Goal: Task Accomplishment & Management: Manage account settings

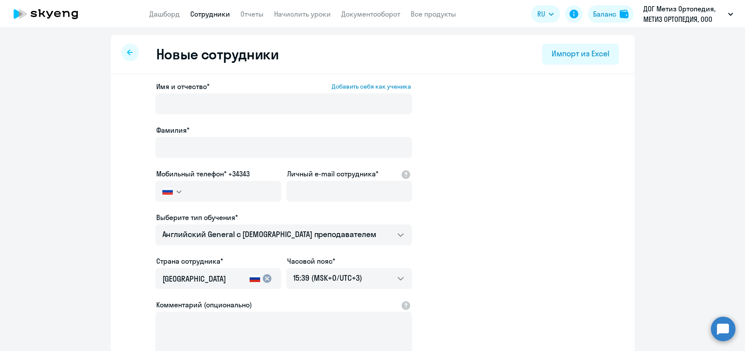
select select "english_adult_not_native_speaker"
select select "3"
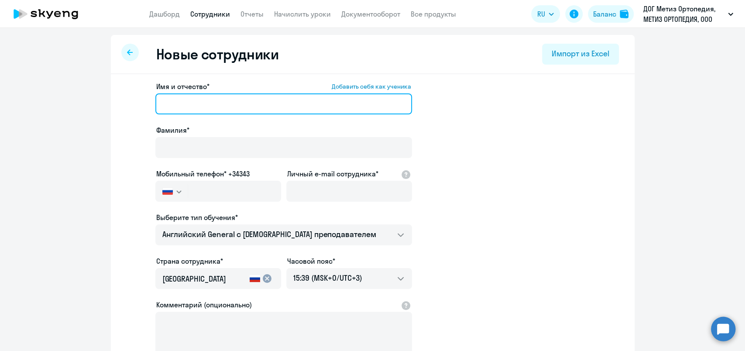
click at [181, 105] on input "Имя и отчество* Добавить себя как ученика" at bounding box center [283, 103] width 257 height 21
drag, startPoint x: 188, startPoint y: 104, endPoint x: 141, endPoint y: 107, distance: 46.9
click at [141, 107] on app-new-student-form "Имя и отчество* Добавить себя как ученика [PERSON_NAME] [PERSON_NAME]* Мобильны…" at bounding box center [373, 236] width 496 height 311
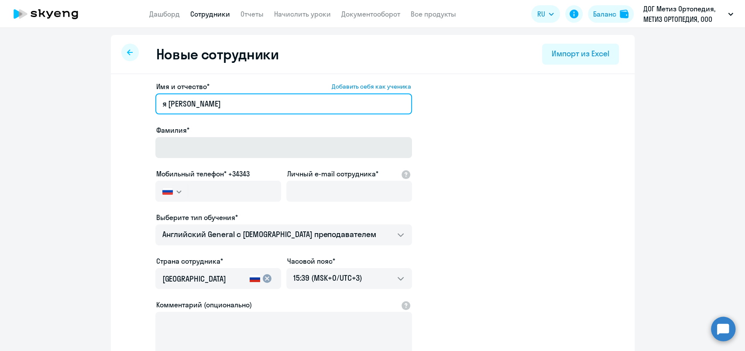
type input "я [PERSON_NAME]"
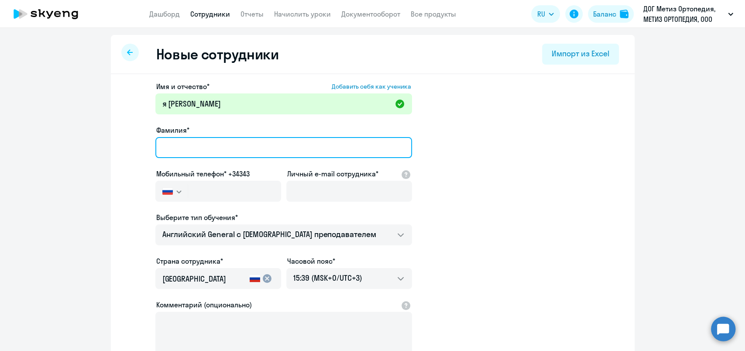
click at [173, 144] on input "Фамилия*" at bounding box center [283, 147] width 257 height 21
paste input "Вольска"
type input "Вольская"
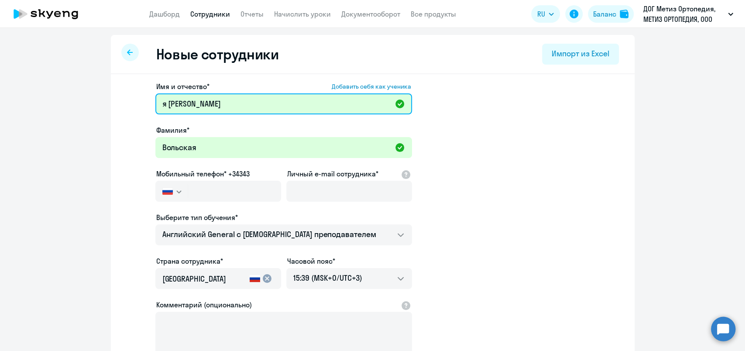
click at [164, 107] on input "я [PERSON_NAME]" at bounding box center [283, 103] width 257 height 21
type input "Юлия"
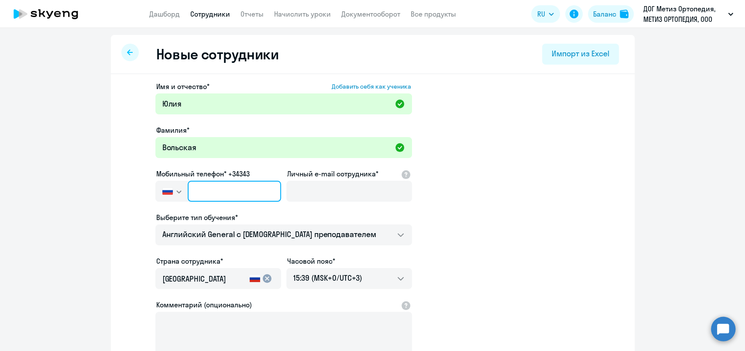
click at [210, 198] on input "text" at bounding box center [234, 191] width 93 height 21
type input "[PHONE_NUMBER]"
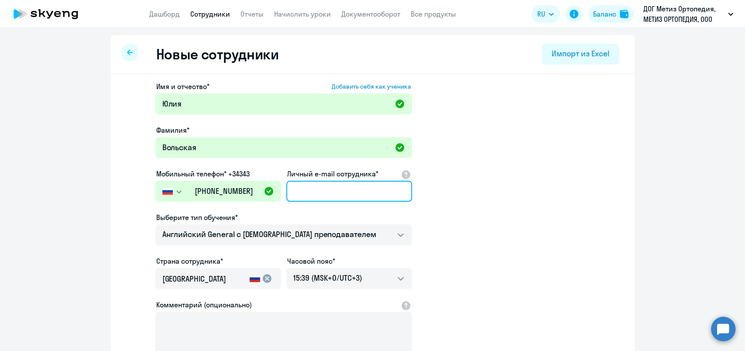
click at [350, 196] on input "Личный e-mail сотрудника*" at bounding box center [349, 191] width 126 height 21
type input "V"
type input "B"
type input "[EMAIL_ADDRESS][DOMAIN_NAME]"
click at [500, 231] on app-new-student-form "Имя и отчество* Добавить себя как ученика [PERSON_NAME]* Вольская Мобильный тел…" at bounding box center [373, 236] width 496 height 311
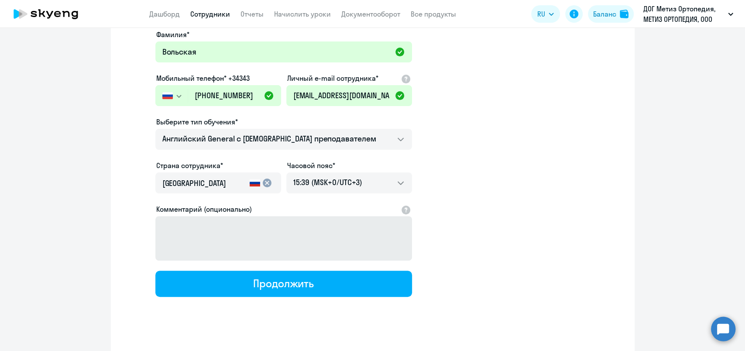
scroll to position [97, 0]
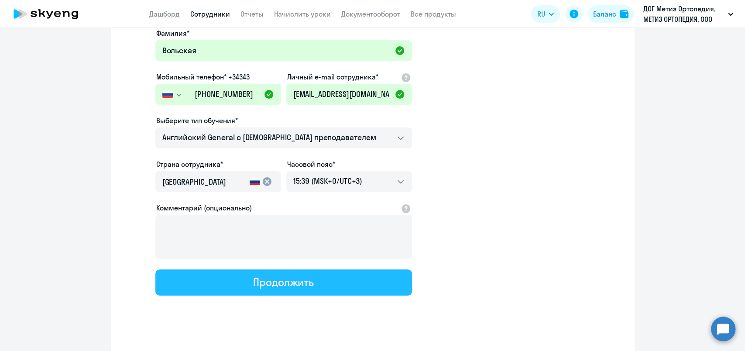
click at [283, 285] on div "Продолжить" at bounding box center [283, 282] width 61 height 14
select select "english_adult_not_native_speaker"
select select "3"
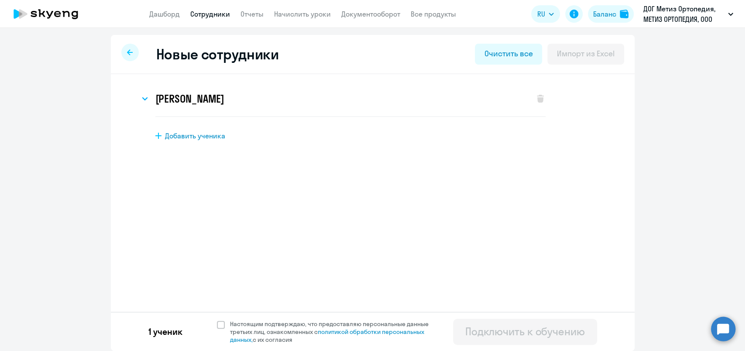
scroll to position [0, 0]
click at [185, 101] on h3 "[PERSON_NAME]" at bounding box center [189, 99] width 69 height 14
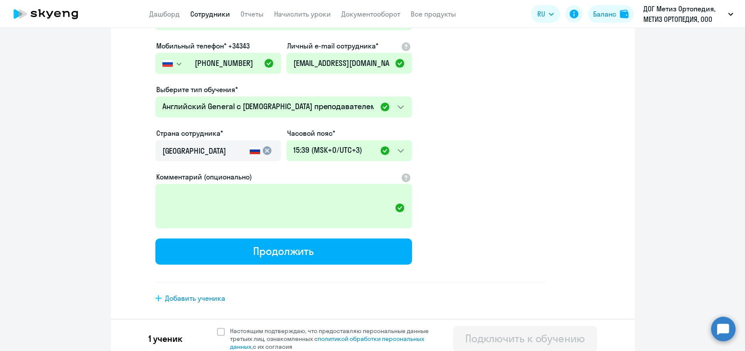
scroll to position [173, 0]
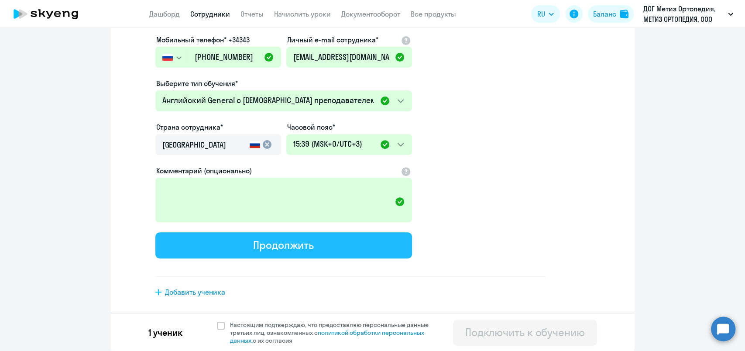
click at [282, 240] on div "Продолжить" at bounding box center [283, 245] width 61 height 14
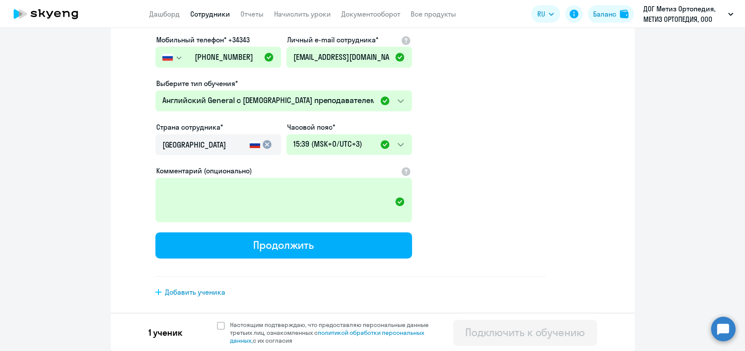
scroll to position [0, 0]
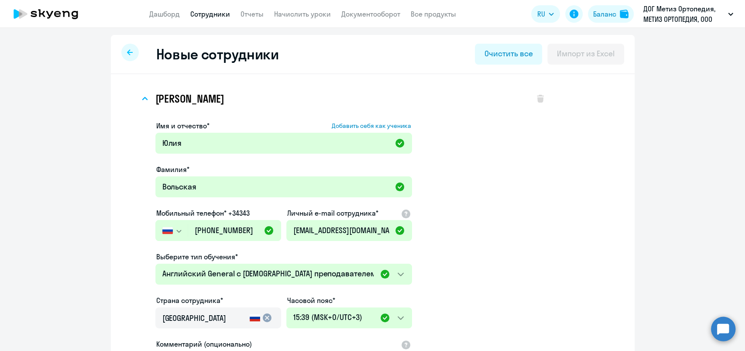
select select "english_adult_not_native_speaker"
select select "3"
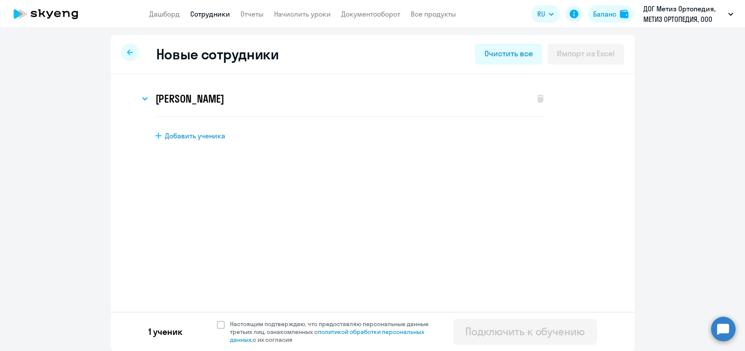
click at [126, 57] on div at bounding box center [129, 52] width 17 height 17
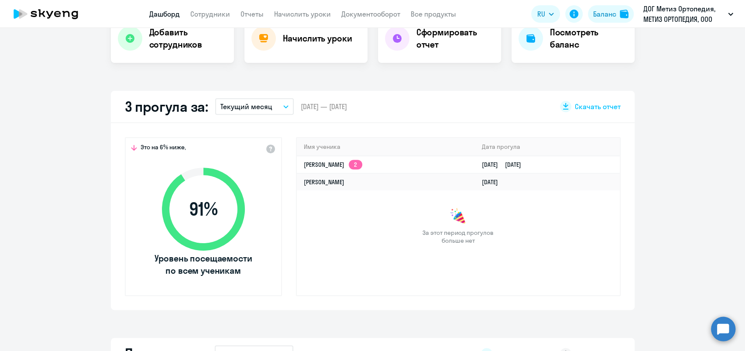
scroll to position [97, 0]
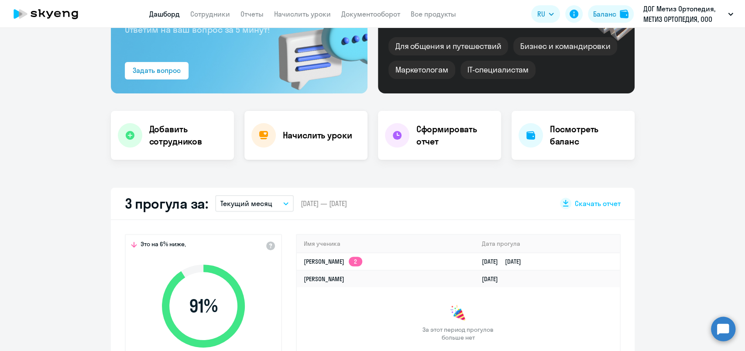
drag, startPoint x: 303, startPoint y: 134, endPoint x: 249, endPoint y: 155, distance: 57.8
click at [301, 136] on h4 "Начислить уроки" at bounding box center [317, 135] width 69 height 12
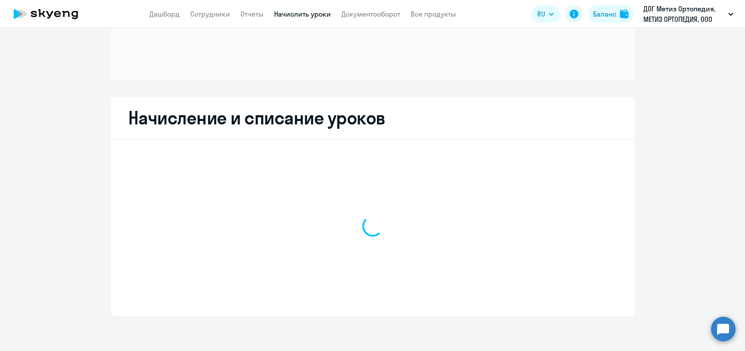
scroll to position [87, 0]
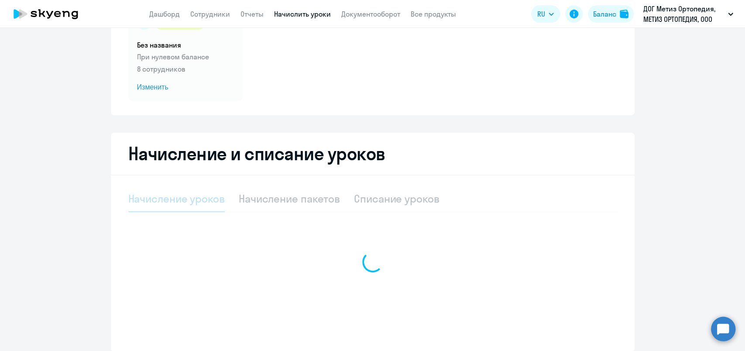
select select "10"
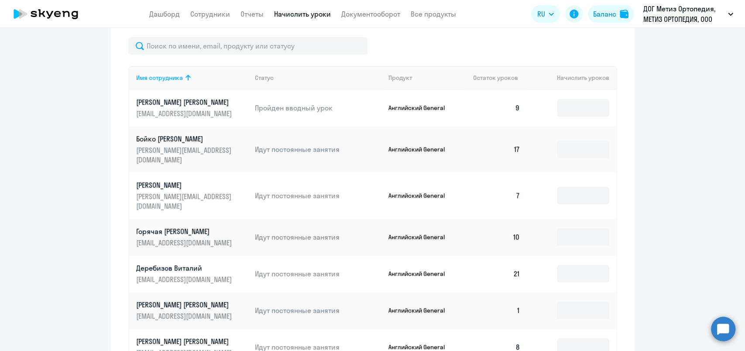
scroll to position [281, 0]
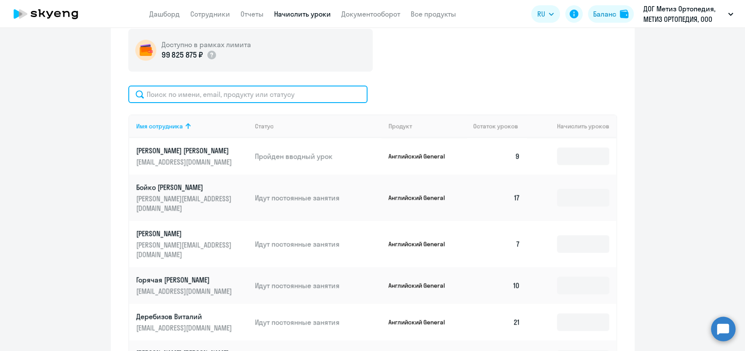
click at [204, 99] on input "text" at bounding box center [247, 94] width 239 height 17
type input "J"
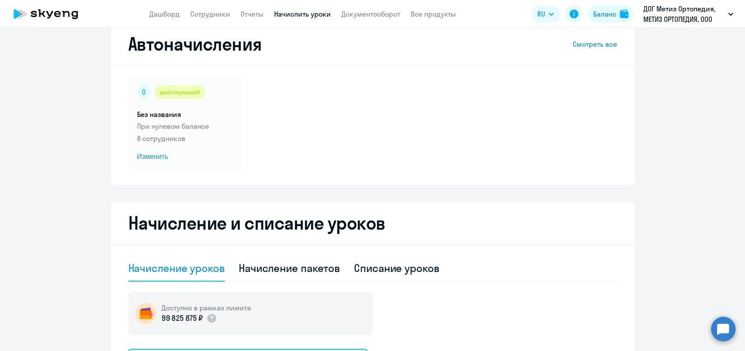
scroll to position [6, 0]
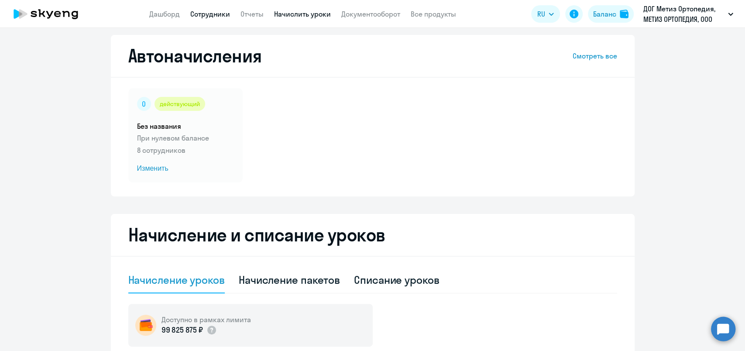
type input "воль"
click at [202, 15] on link "Сотрудники" at bounding box center [210, 14] width 40 height 9
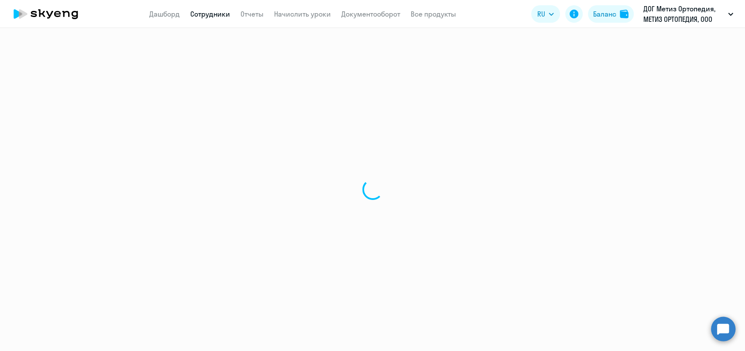
select select "30"
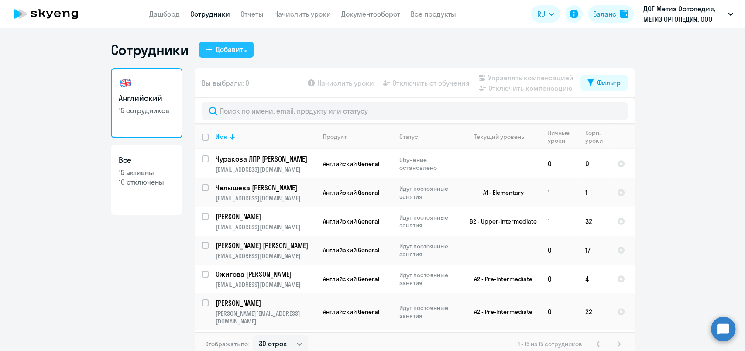
click at [218, 52] on div "Добавить" at bounding box center [231, 49] width 31 height 10
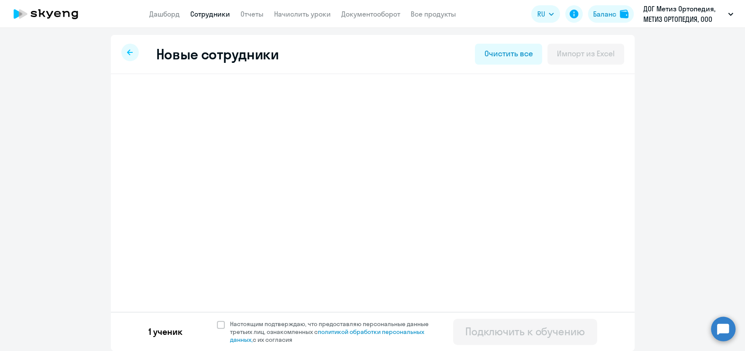
select select "english_adult_not_native_speaker"
select select "3"
click at [169, 93] on h3 "[PERSON_NAME]" at bounding box center [189, 99] width 69 height 14
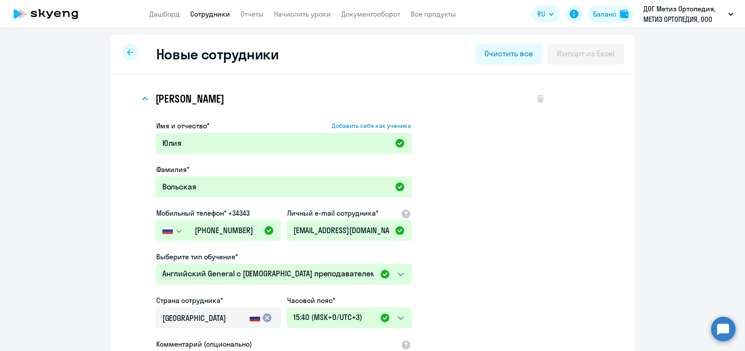
click at [448, 170] on app-new-student-form "Имя и отчество* Добавить себя как ученика [PERSON_NAME]* Вольская Мобильный тел…" at bounding box center [350, 286] width 390 height 330
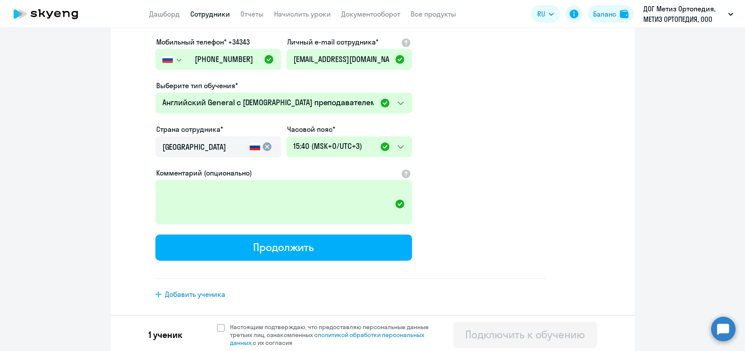
scroll to position [173, 0]
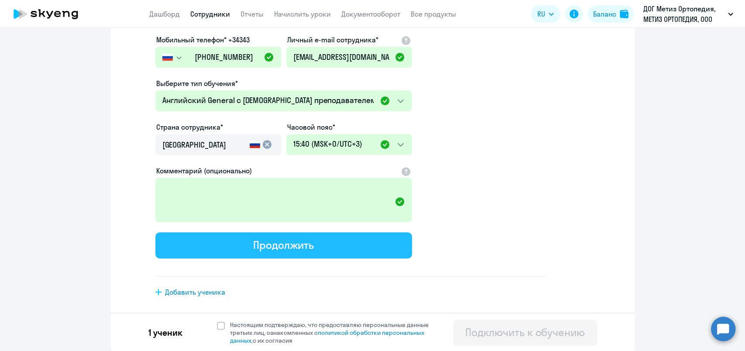
click at [294, 245] on div "Продолжить" at bounding box center [283, 245] width 61 height 14
select select "english_adult_not_native_speaker"
select select "3"
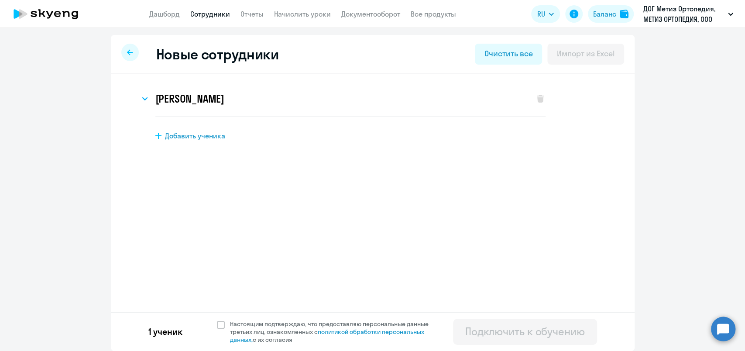
scroll to position [0, 0]
click at [208, 104] on h3 "[PERSON_NAME]" at bounding box center [189, 99] width 69 height 14
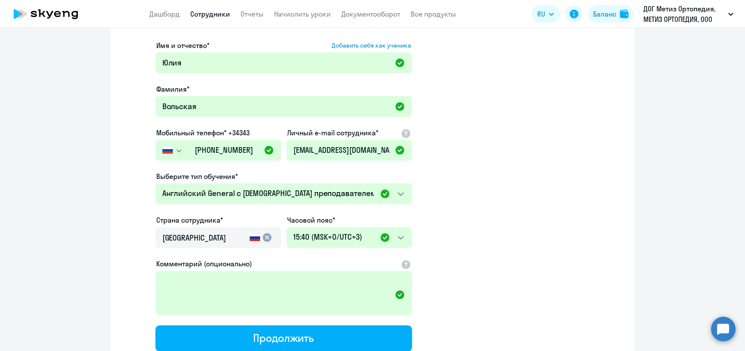
scroll to position [97, 0]
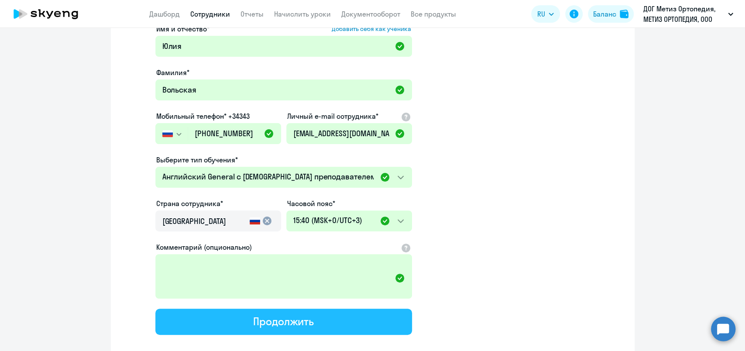
click at [269, 318] on div "Продолжить" at bounding box center [283, 321] width 61 height 14
select select "english_adult_not_native_speaker"
select select "3"
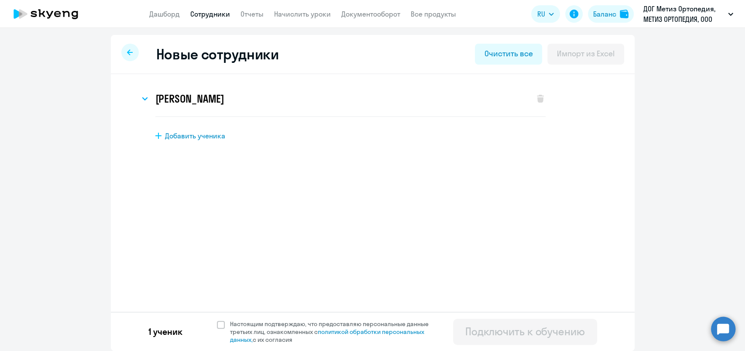
scroll to position [0, 0]
drag, startPoint x: 222, startPoint y: 325, endPoint x: 234, endPoint y: 317, distance: 14.1
click at [223, 326] on span at bounding box center [221, 325] width 8 height 8
click at [217, 320] on input "Настоящим подтверждаю, что предоставляю персональные данные третьих лиц, ознако…" at bounding box center [217, 320] width 0 height 0
checkbox input "true"
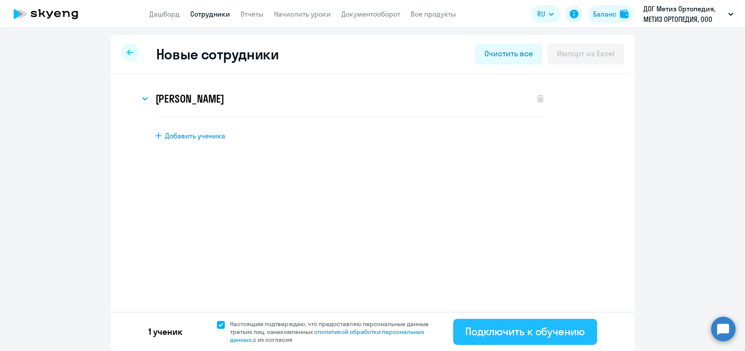
click at [483, 330] on div "Подключить к обучению" at bounding box center [526, 331] width 120 height 14
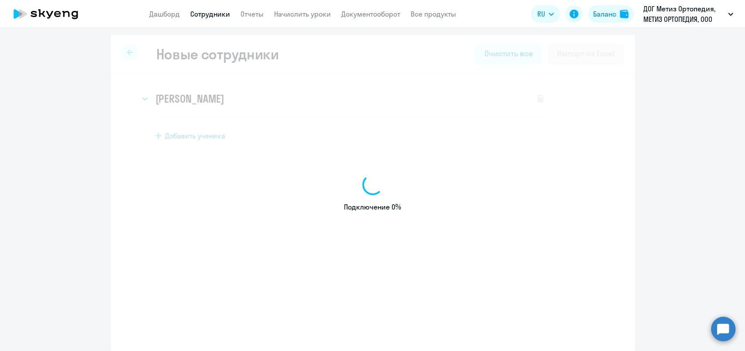
select select "english_adult_not_native_speaker"
select select "3"
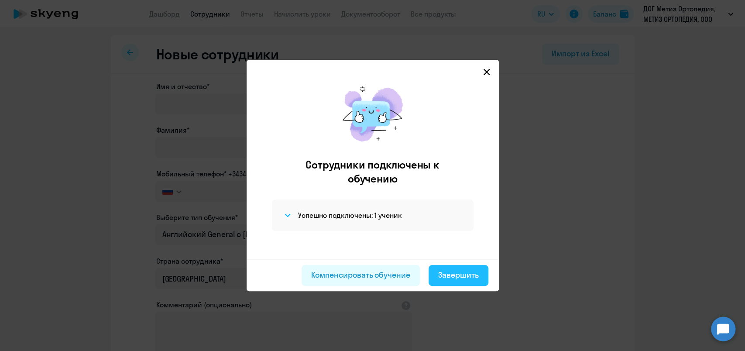
click at [478, 271] on div "Завершить" at bounding box center [458, 274] width 41 height 11
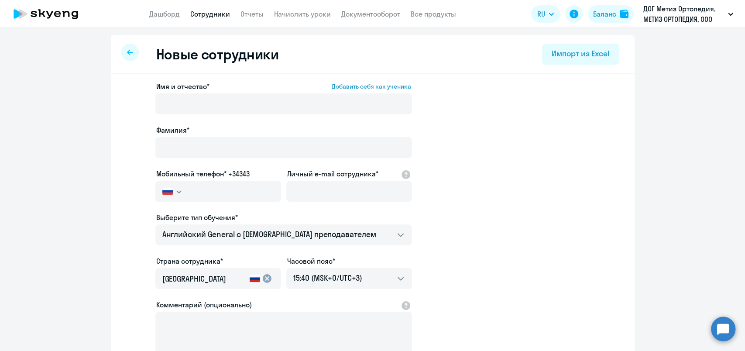
select select "30"
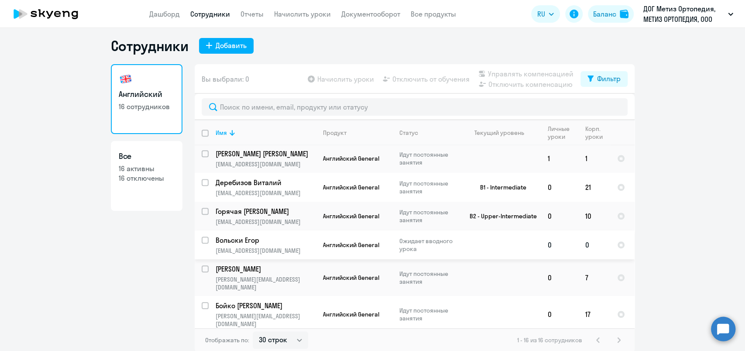
scroll to position [5, 0]
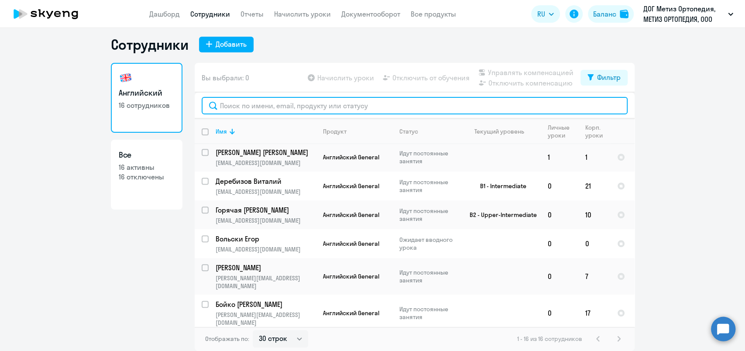
click at [243, 104] on input "text" at bounding box center [415, 105] width 426 height 17
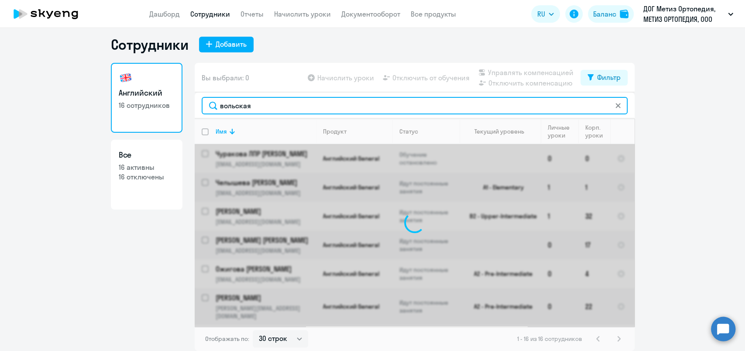
scroll to position [0, 0]
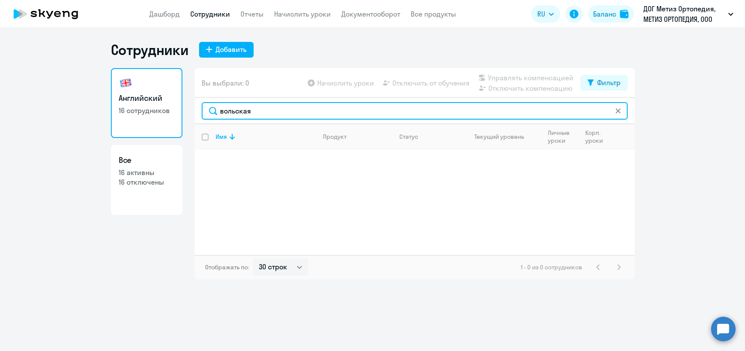
type input "вольская"
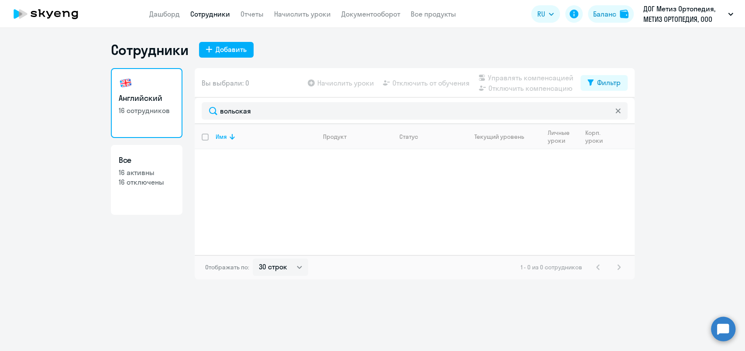
click at [144, 183] on p "16 отключены" at bounding box center [147, 182] width 56 height 10
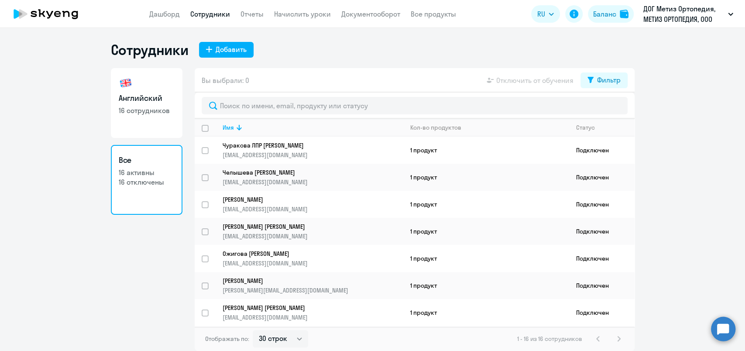
click at [160, 182] on p "16 отключены" at bounding box center [147, 182] width 56 height 10
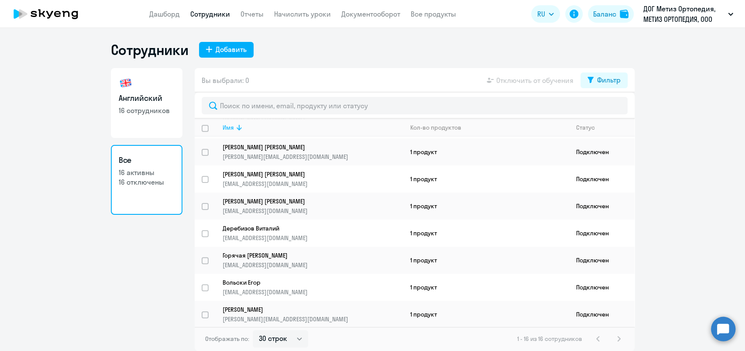
scroll to position [240, 0]
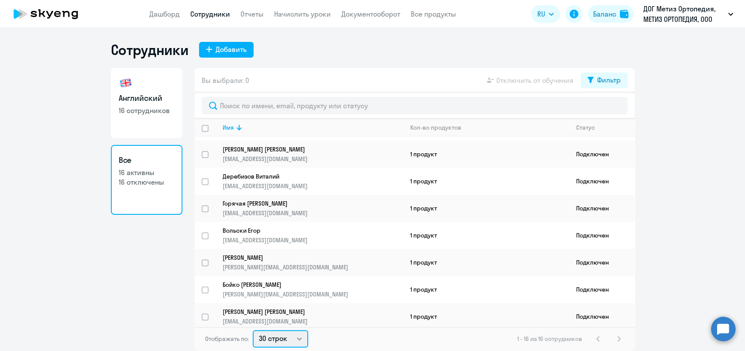
click at [299, 339] on select "30 строк 50 строк 100 строк" at bounding box center [280, 338] width 55 height 17
select select "100"
click at [253, 330] on select "30 строк 50 строк 100 строк" at bounding box center [280, 338] width 55 height 17
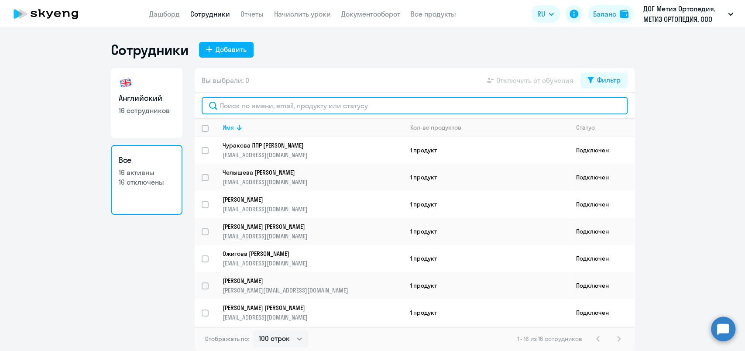
click at [276, 107] on input "text" at bounding box center [415, 105] width 426 height 17
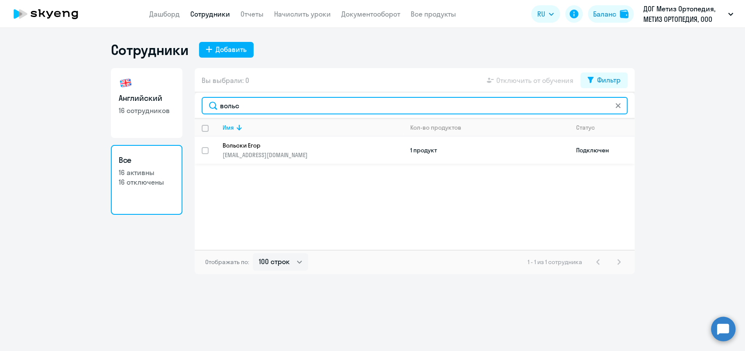
type input "вольс"
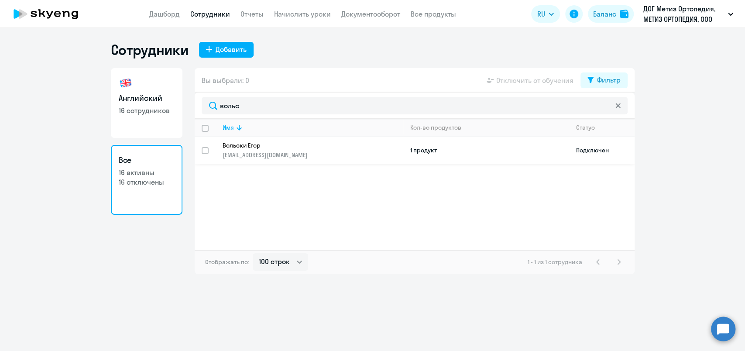
click at [432, 150] on td "1 продукт" at bounding box center [487, 150] width 166 height 27
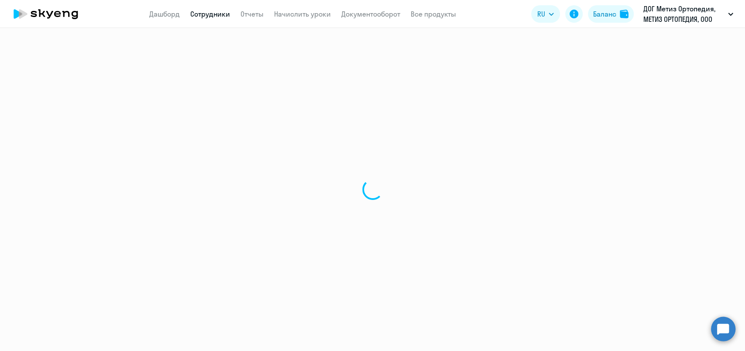
select select "english"
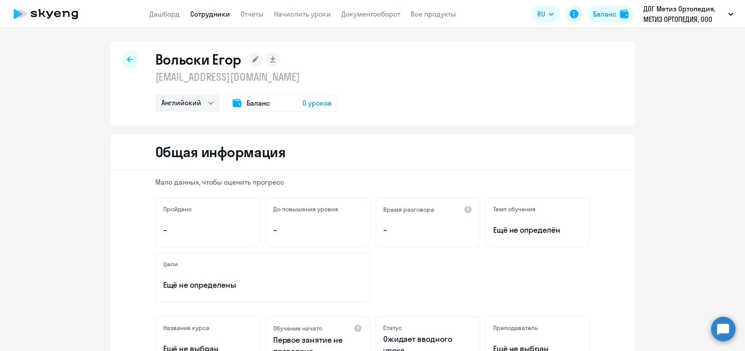
click at [248, 56] on rect at bounding box center [255, 59] width 14 height 14
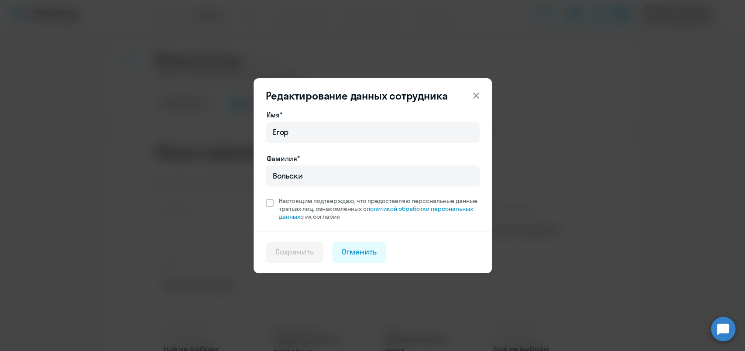
click at [480, 91] on icon at bounding box center [476, 95] width 10 height 10
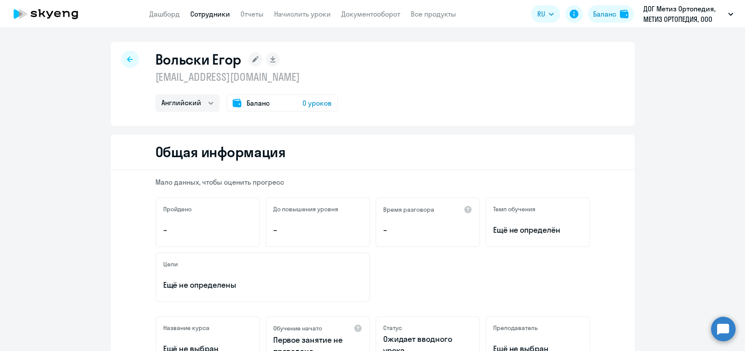
click at [129, 59] on div at bounding box center [129, 59] width 17 height 17
select select "30"
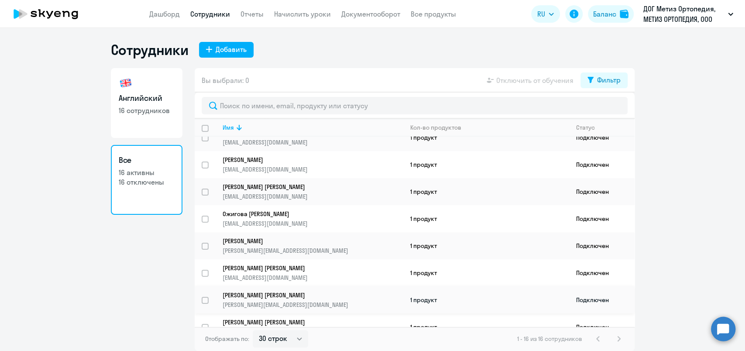
scroll to position [145, 0]
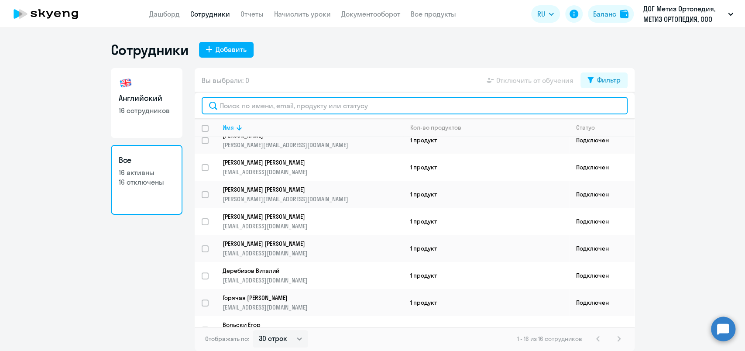
click at [280, 98] on input "text" at bounding box center [415, 105] width 426 height 17
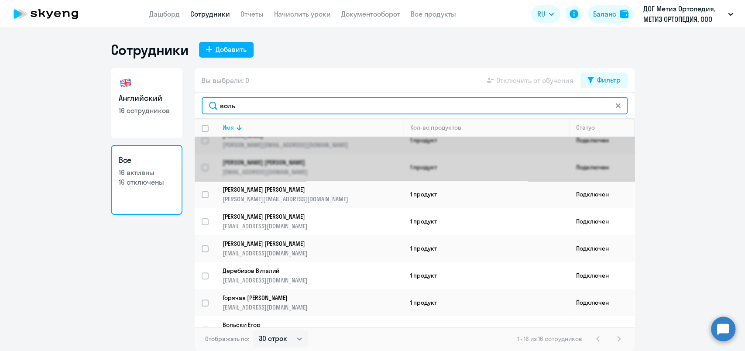
scroll to position [0, 0]
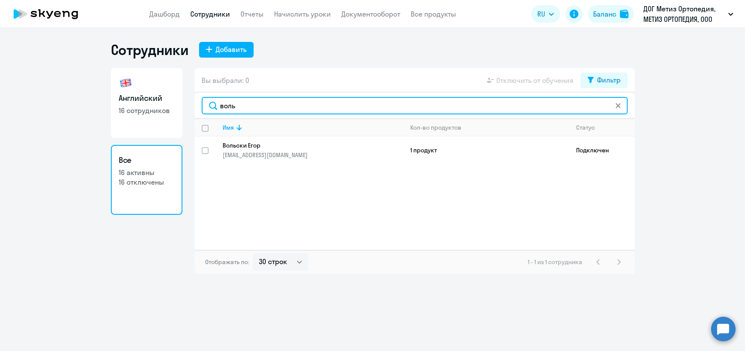
type input "воль"
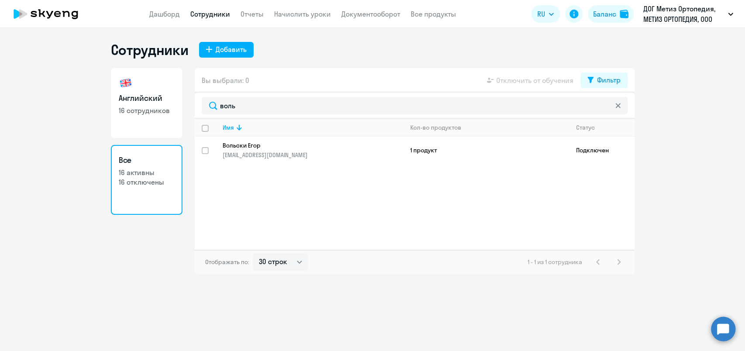
click at [206, 13] on link "Сотрудники" at bounding box center [210, 14] width 40 height 9
select select "30"
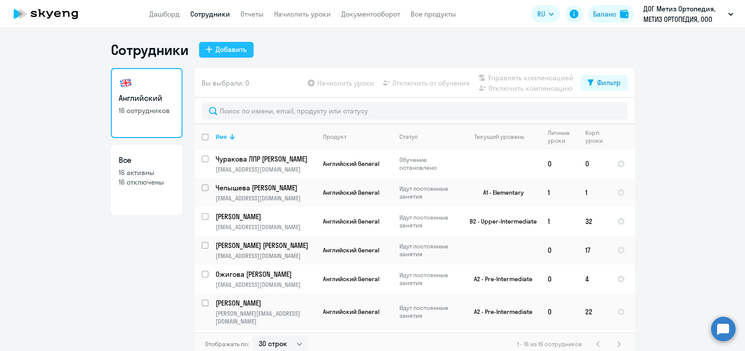
click at [226, 48] on div "Добавить" at bounding box center [231, 49] width 31 height 10
select select "english_adult_not_native_speaker"
select select "3"
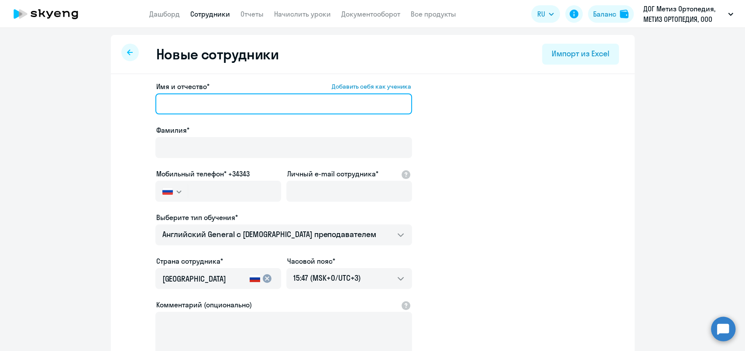
click at [206, 107] on input "Имя и отчество* Добавить себя как ученика" at bounding box center [283, 103] width 257 height 21
type input "В"
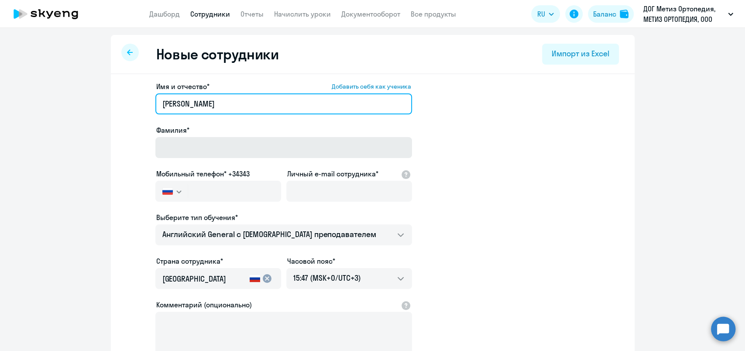
type input "[PERSON_NAME]"
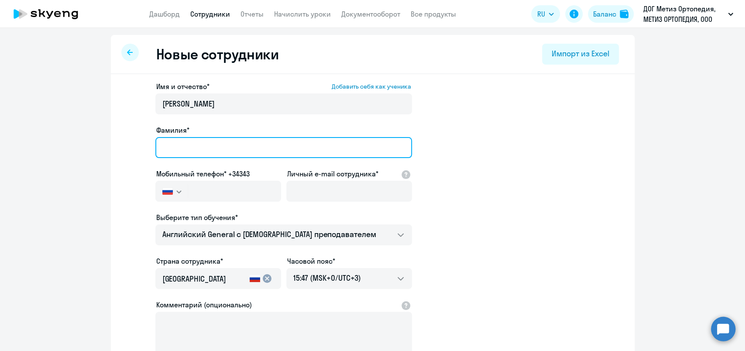
click at [214, 150] on input "Фамилия*" at bounding box center [283, 147] width 257 height 21
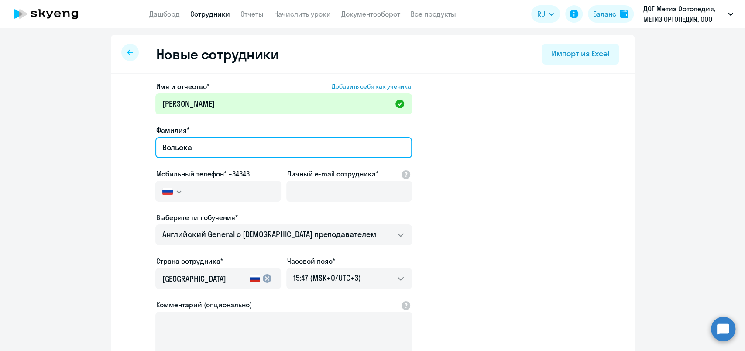
type input "Вольская"
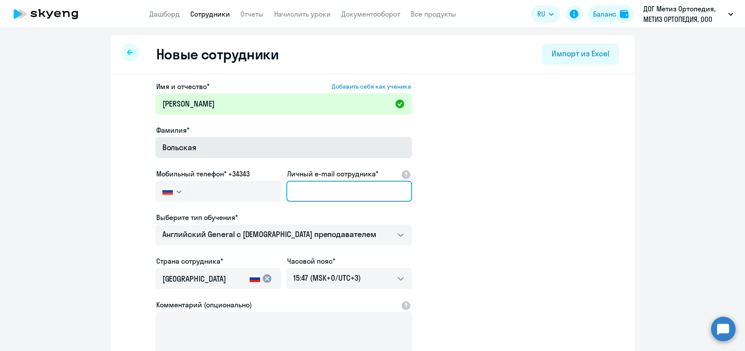
type input "[EMAIL_ADDRESS][DOMAIN_NAME]"
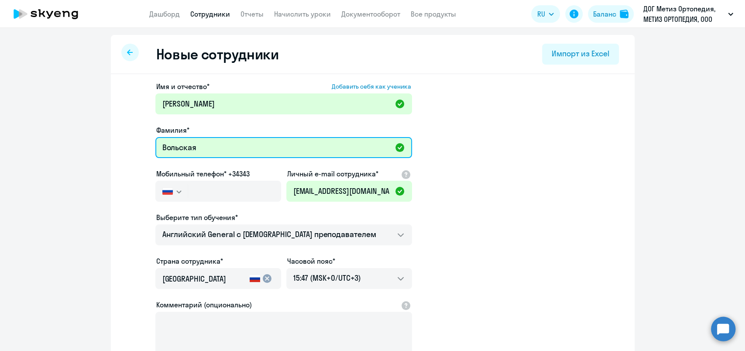
type input "Вольская"
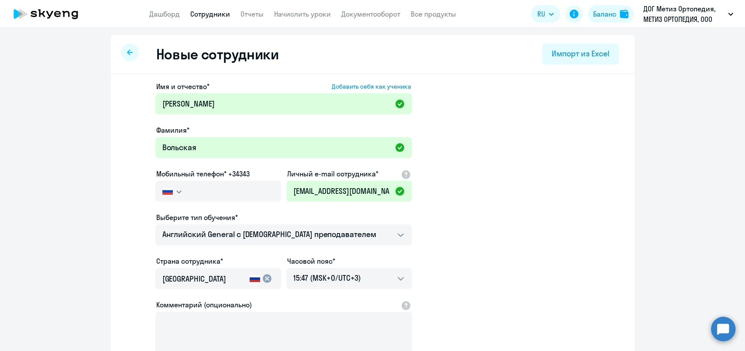
click at [472, 209] on app-new-student-form "Имя и отчество* Добавить себя как ученика [PERSON_NAME]* Вольская Мобильный тел…" at bounding box center [373, 236] width 496 height 311
click at [245, 191] on input "text" at bounding box center [234, 191] width 93 height 21
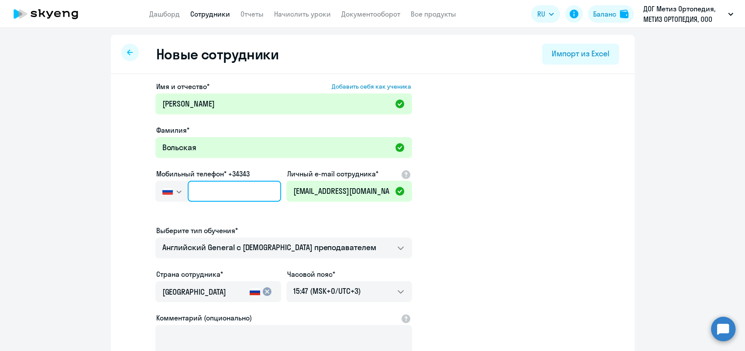
type input "+7 7"
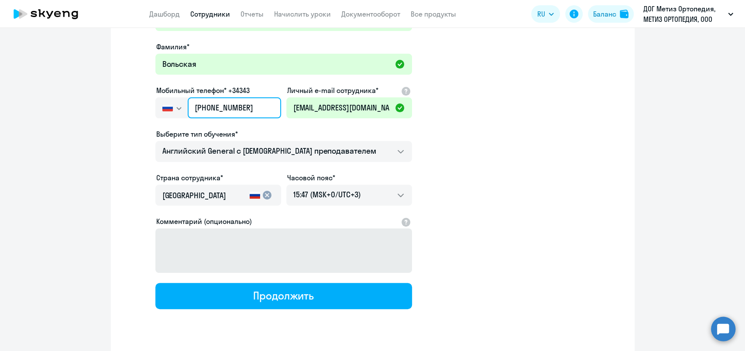
scroll to position [106, 0]
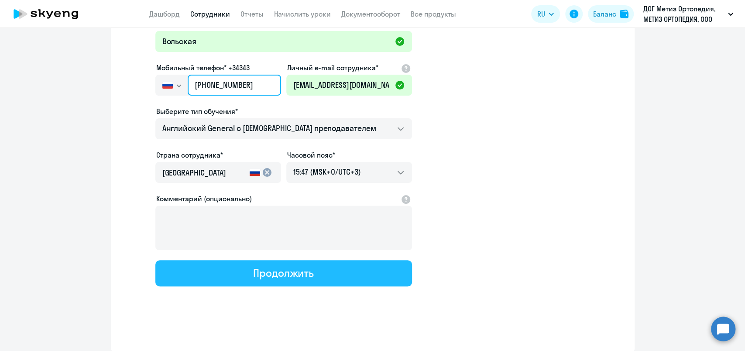
type input "[PHONE_NUMBER]"
click at [276, 273] on div "Продолжить" at bounding box center [283, 273] width 61 height 14
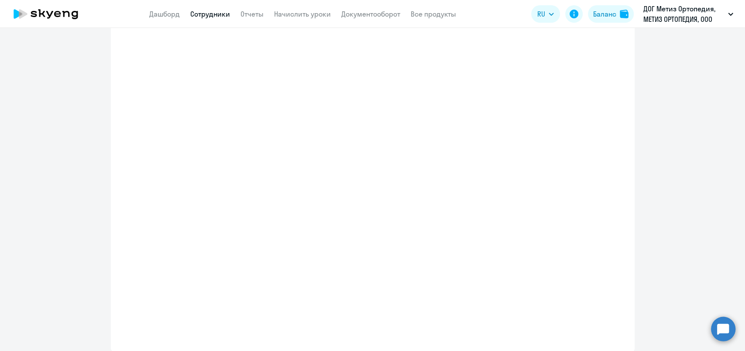
select select "english_adult_not_native_speaker"
select select "3"
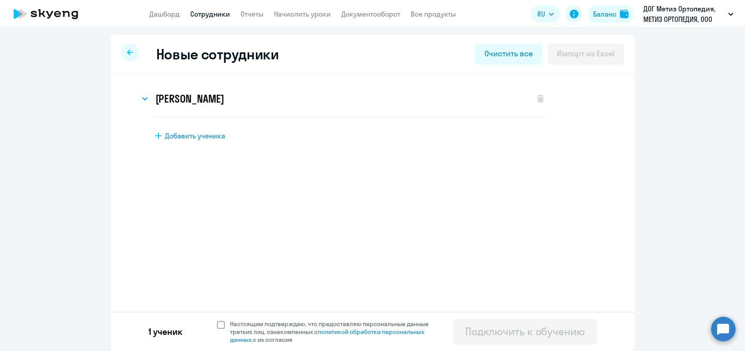
click at [222, 323] on span at bounding box center [221, 325] width 8 height 8
click at [217, 320] on input "Настоящим подтверждаю, что предоставляю персональные данные третьих лиц, ознако…" at bounding box center [217, 320] width 0 height 0
checkbox input "true"
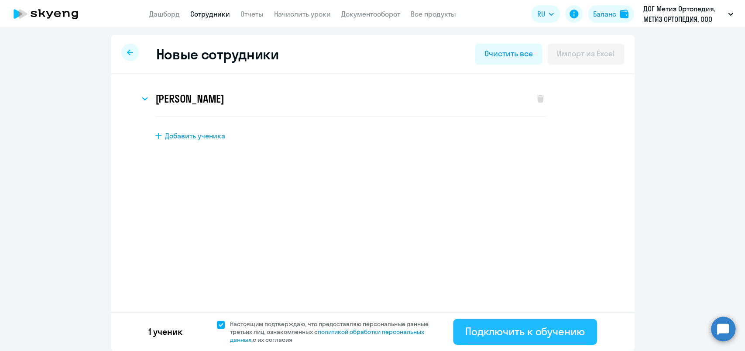
click at [500, 336] on div "Подключить к обучению" at bounding box center [526, 331] width 120 height 14
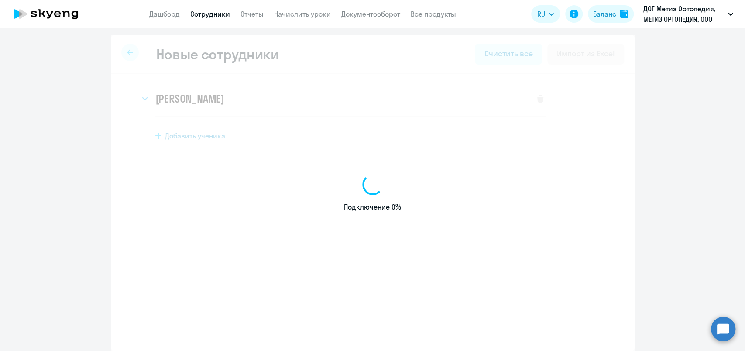
select select "english_adult_not_native_speaker"
select select "3"
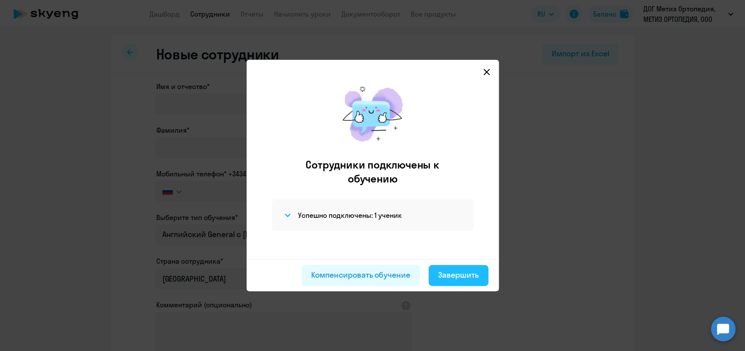
click at [454, 272] on div "Завершить" at bounding box center [458, 274] width 41 height 11
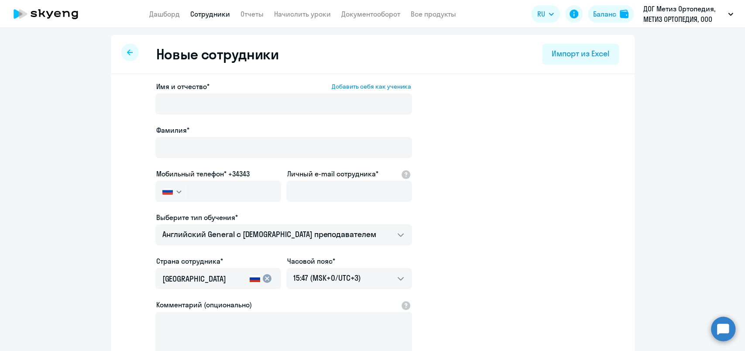
select select "30"
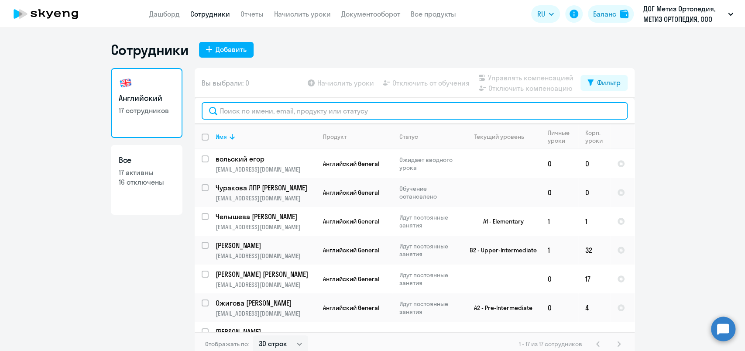
click at [273, 110] on input "text" at bounding box center [415, 110] width 426 height 17
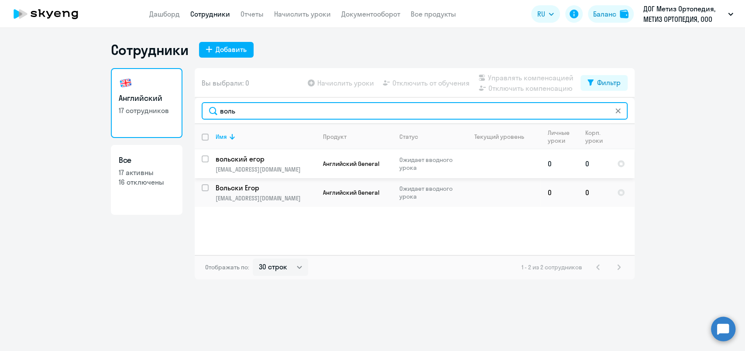
type input "воль"
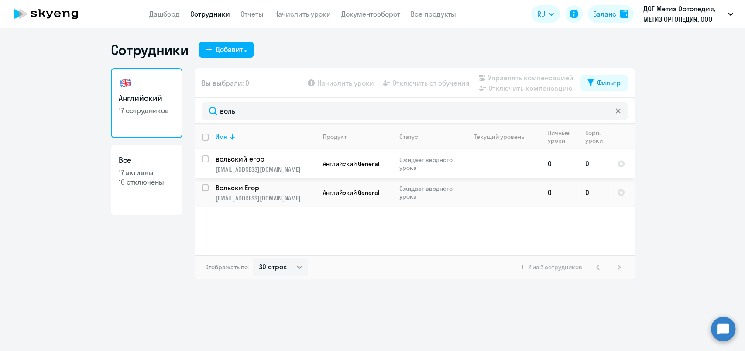
click at [206, 156] on input "select row 26956413" at bounding box center [210, 163] width 17 height 17
checkbox input "true"
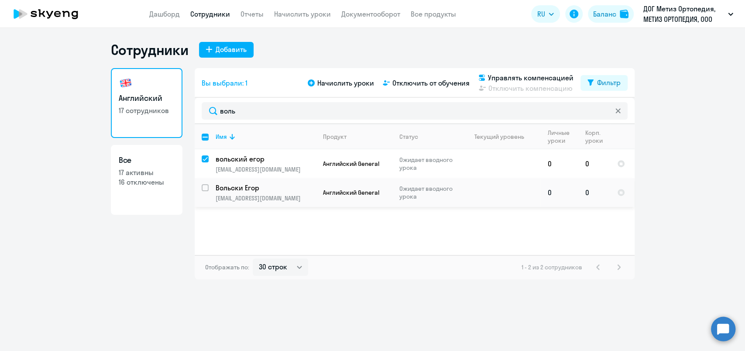
click at [202, 185] on input "select row 24174571" at bounding box center [210, 192] width 17 height 17
checkbox input "true"
click at [428, 83] on span "Отключить от обучения" at bounding box center [431, 83] width 77 height 10
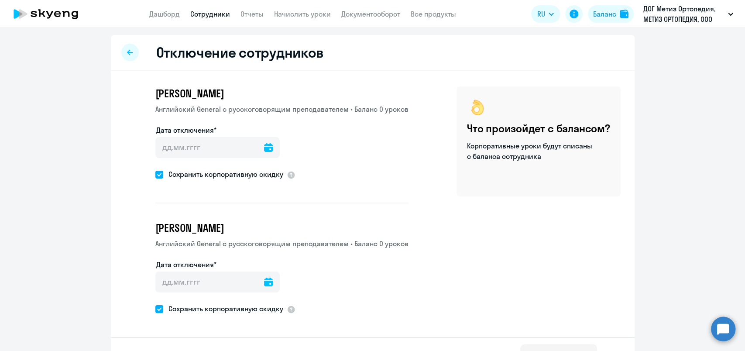
click at [264, 148] on icon at bounding box center [268, 147] width 9 height 9
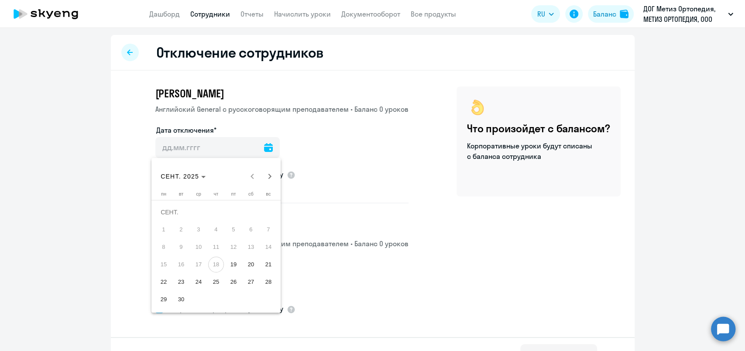
click at [247, 265] on span "20" at bounding box center [251, 265] width 16 height 16
type input "[DATE]"
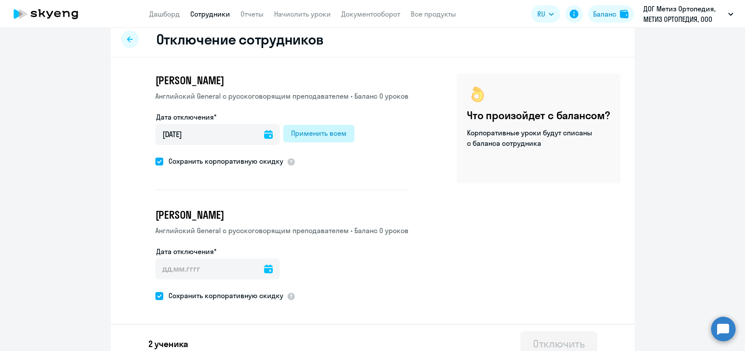
scroll to position [24, 0]
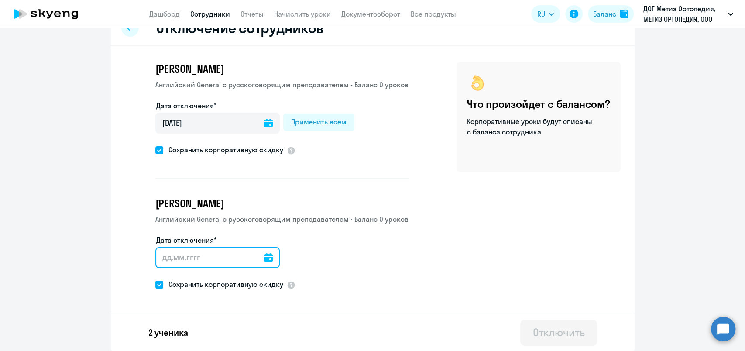
click at [220, 254] on input "Дата отключения*" at bounding box center [217, 257] width 124 height 21
type input "[DATE]"
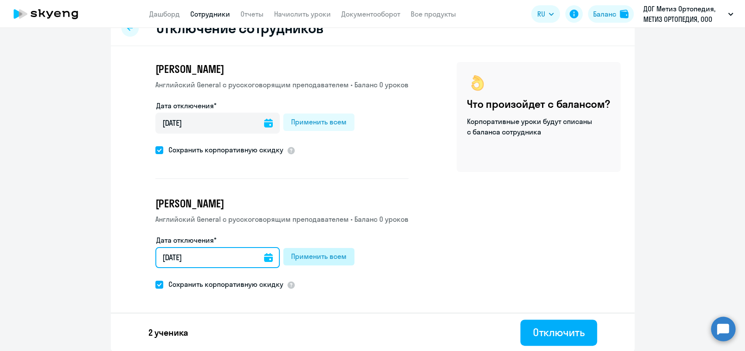
type input "[DATE]"
click at [317, 259] on div "Применить всем" at bounding box center [318, 256] width 55 height 10
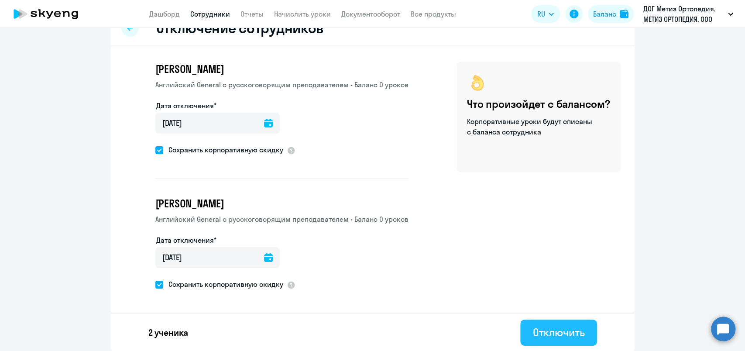
click at [546, 327] on div "Отключить" at bounding box center [559, 332] width 52 height 14
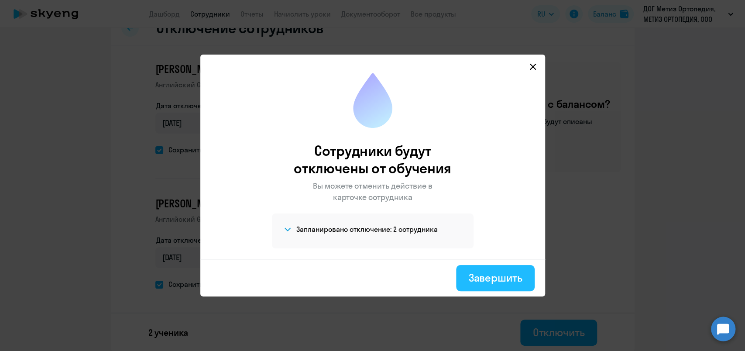
click at [489, 276] on div "Завершить" at bounding box center [496, 278] width 54 height 14
select select "30"
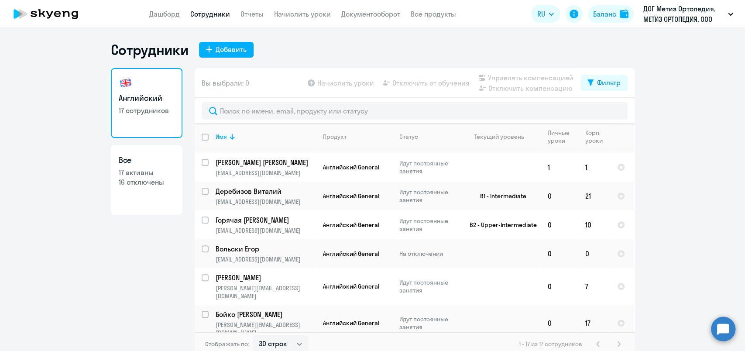
scroll to position [305, 0]
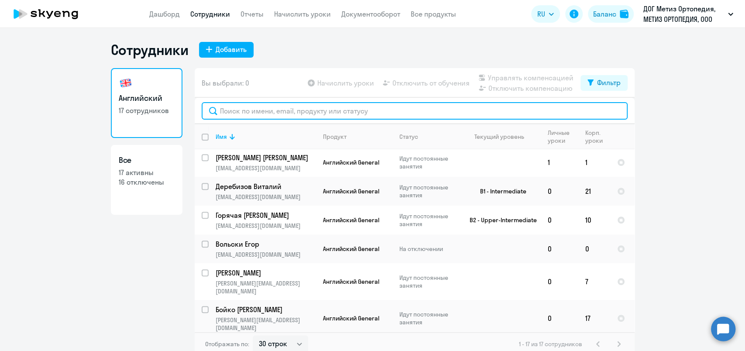
click at [258, 111] on input "text" at bounding box center [415, 110] width 426 height 17
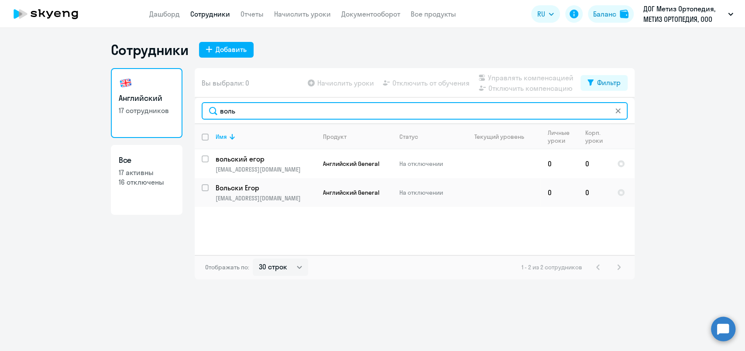
type input "воль"
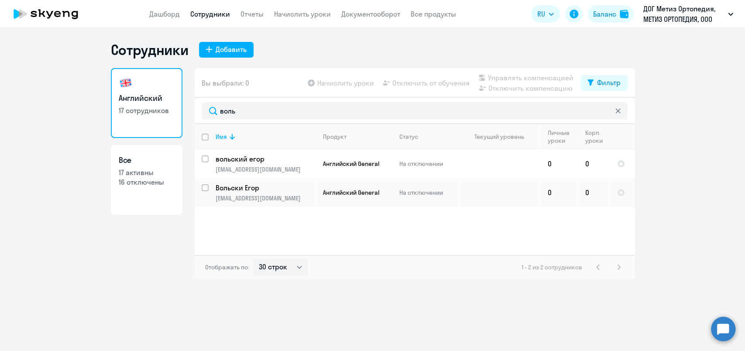
click at [141, 172] on p "17 активны" at bounding box center [147, 173] width 56 height 10
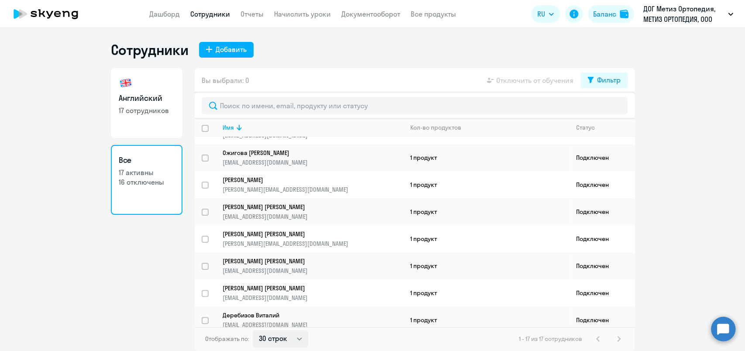
scroll to position [145, 0]
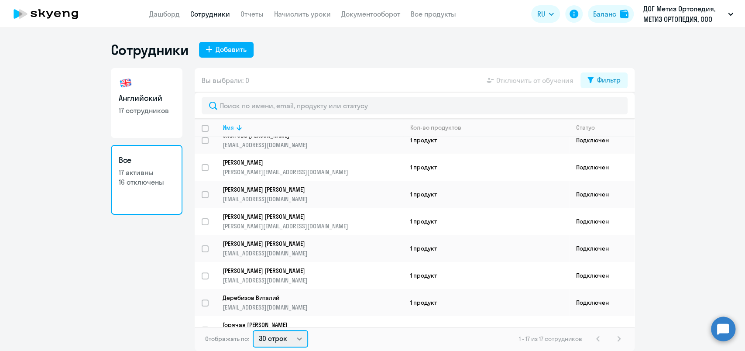
click at [296, 341] on select "30 строк 50 строк 100 строк" at bounding box center [280, 338] width 55 height 17
select select "100"
click at [253, 330] on select "30 строк 50 строк 100 строк" at bounding box center [280, 338] width 55 height 17
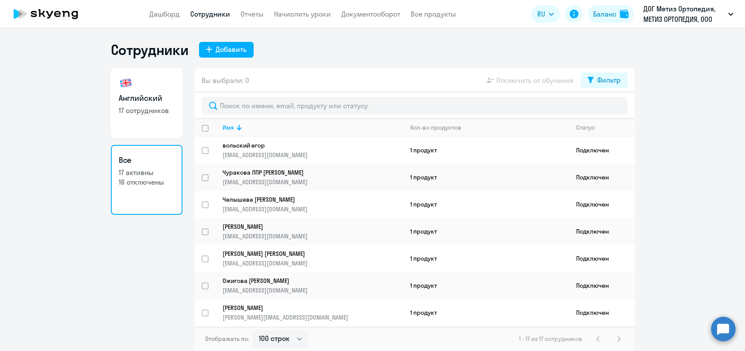
click at [206, 12] on link "Сотрудники" at bounding box center [210, 14] width 40 height 9
select select "30"
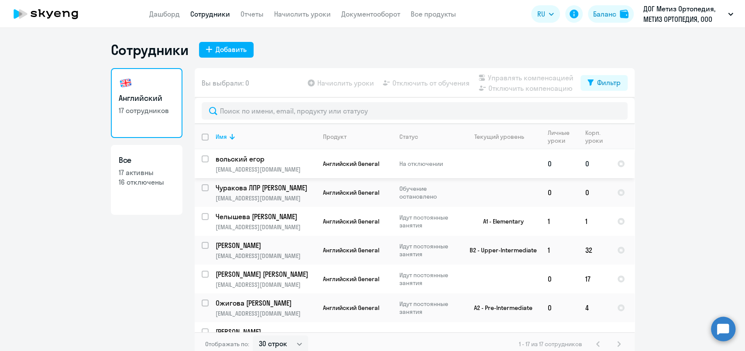
click at [204, 160] on input "select row 26956413" at bounding box center [210, 163] width 17 height 17
checkbox input "true"
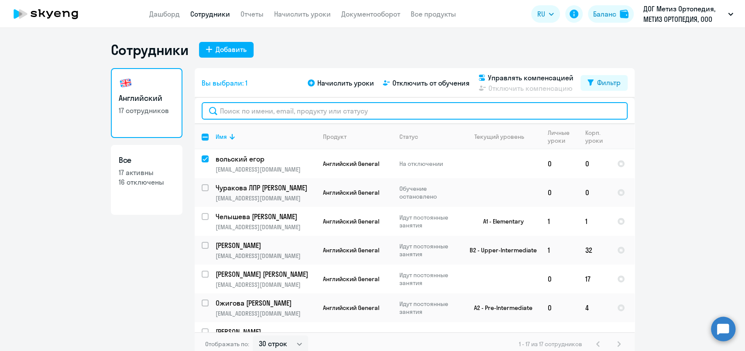
click at [275, 112] on input "text" at bounding box center [415, 110] width 426 height 17
type input "в"
checkbox input "false"
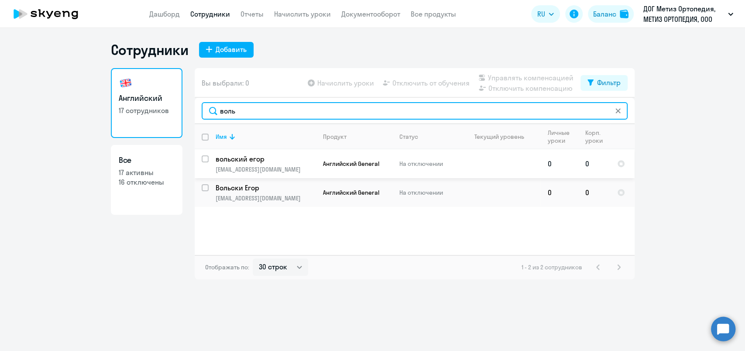
type input "воль"
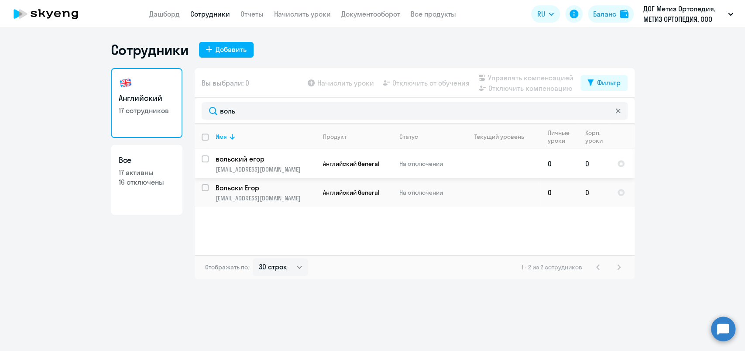
click at [208, 158] on input "select row 26956413" at bounding box center [210, 163] width 17 height 17
checkbox input "true"
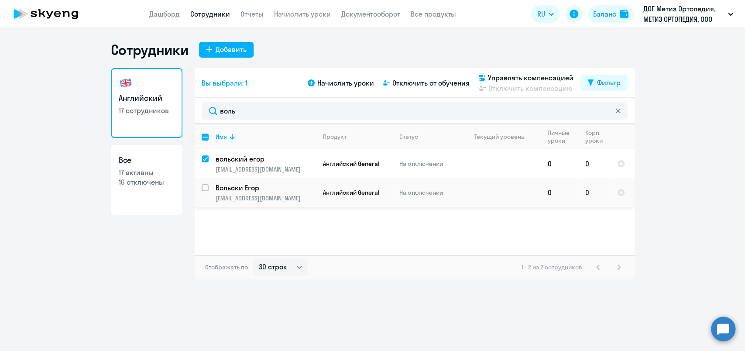
click at [204, 188] on input "select row 24174571" at bounding box center [210, 192] width 17 height 17
checkbox input "true"
click at [433, 76] on div "Начислить уроки Отключить от обучения Управлять компенсацией Отключить компенса…" at bounding box center [443, 82] width 275 height 21
click at [438, 83] on span "Отключить от обучения" at bounding box center [431, 83] width 77 height 10
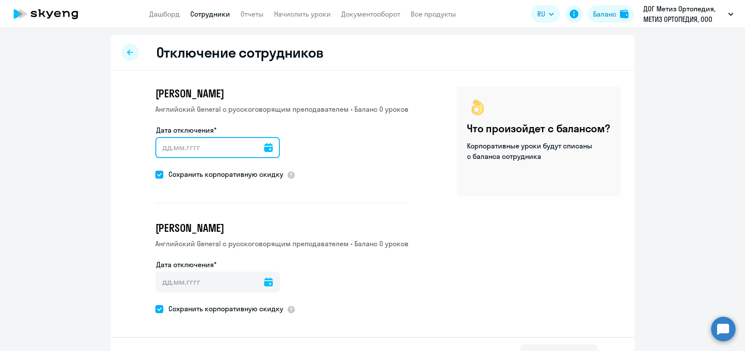
click at [256, 151] on input "Дата отключения*" at bounding box center [217, 147] width 124 height 21
click at [266, 150] on icon at bounding box center [268, 147] width 9 height 9
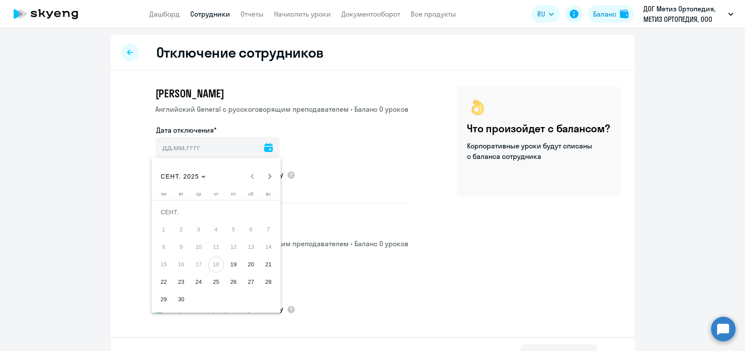
click at [250, 262] on span "20" at bounding box center [251, 265] width 16 height 16
type input "[DATE]"
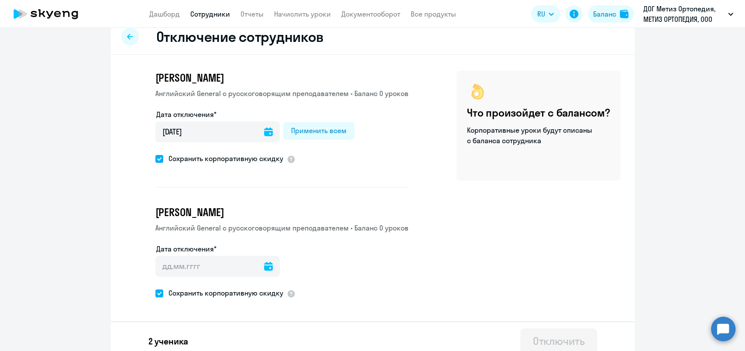
scroll to position [24, 0]
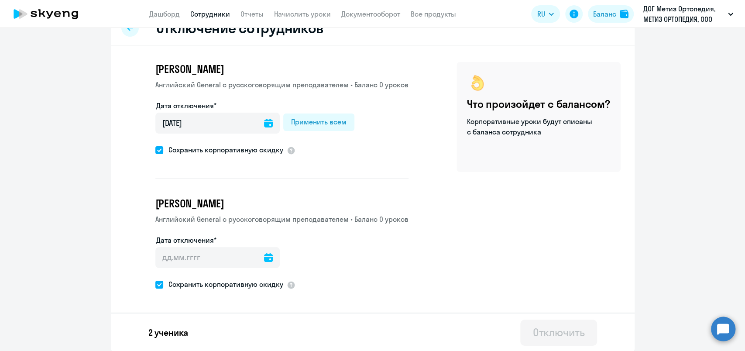
click at [266, 264] on div at bounding box center [268, 257] width 9 height 21
click at [264, 259] on icon at bounding box center [268, 257] width 9 height 9
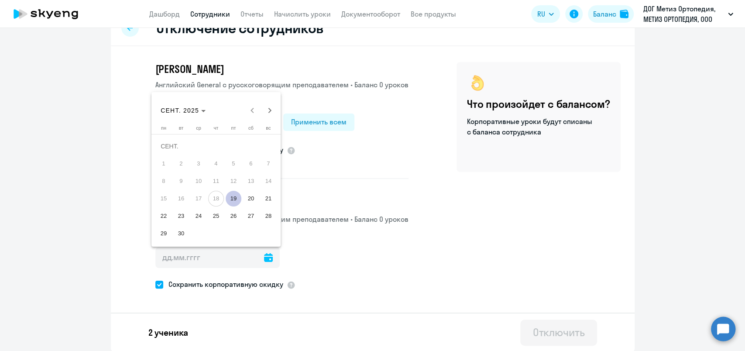
click at [255, 199] on span "20" at bounding box center [251, 199] width 16 height 16
type input "[DATE]"
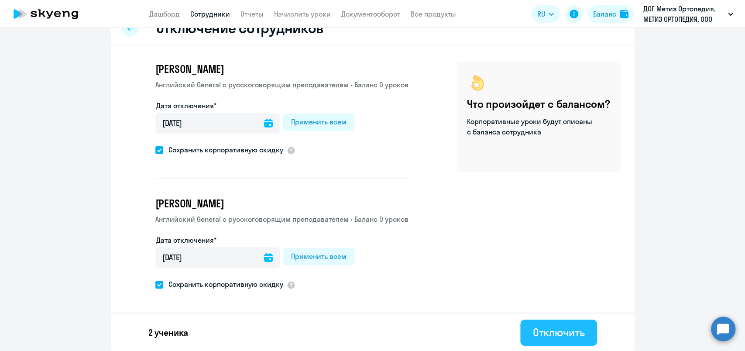
click at [551, 335] on div "Отключить" at bounding box center [559, 332] width 52 height 14
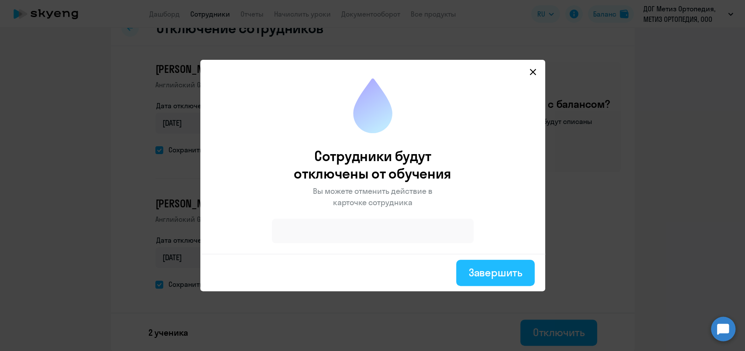
click at [500, 269] on div "Завершить" at bounding box center [496, 273] width 54 height 14
select select "30"
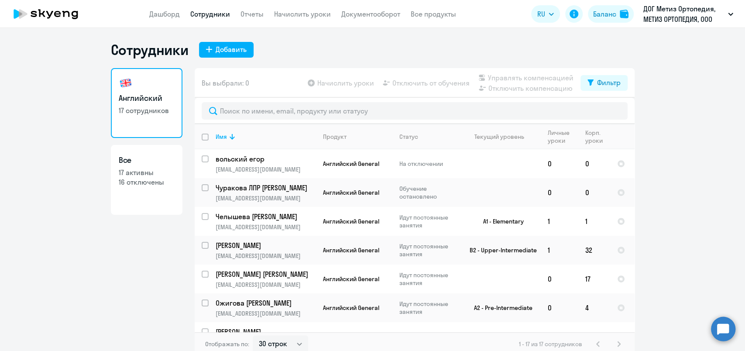
click at [124, 179] on p "16 отключены" at bounding box center [147, 182] width 56 height 10
select select "30"
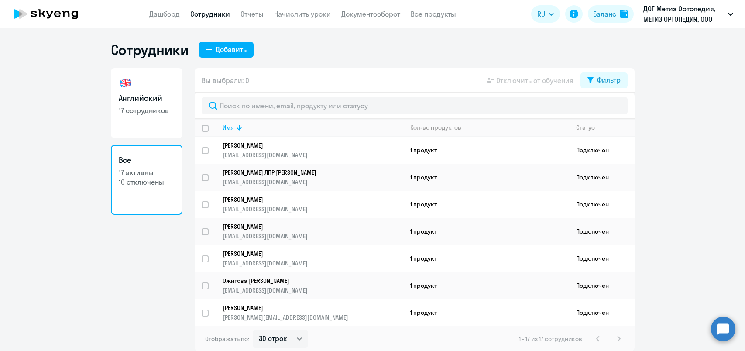
select select "30"
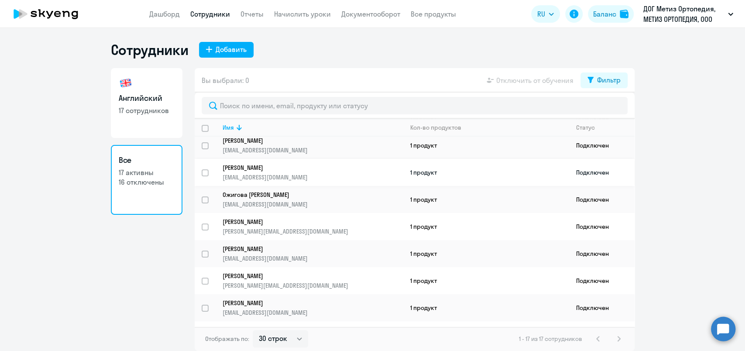
scroll to position [97, 0]
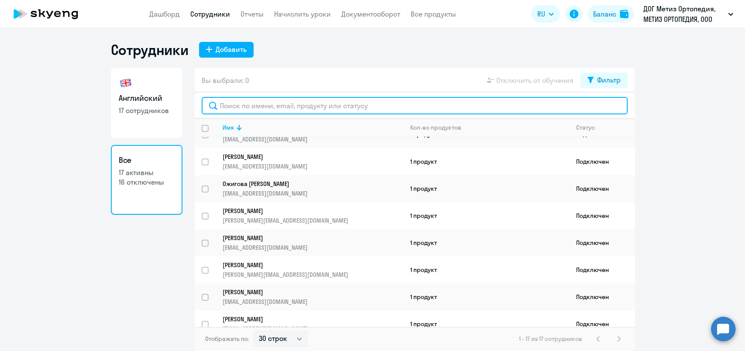
click at [228, 104] on input "text" at bounding box center [415, 105] width 426 height 17
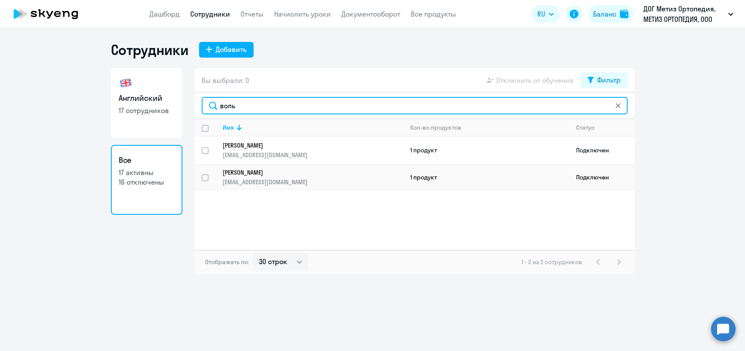
type input "воль"
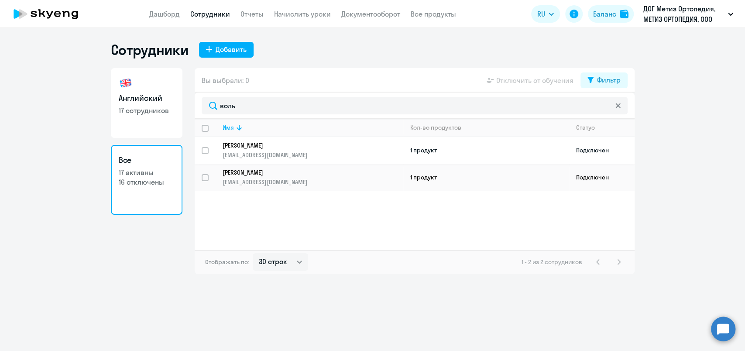
click at [208, 148] on input "select row 26956413" at bounding box center [210, 155] width 17 height 17
checkbox input "true"
click at [207, 174] on input "select row 24174571" at bounding box center [210, 182] width 17 height 17
checkbox input "true"
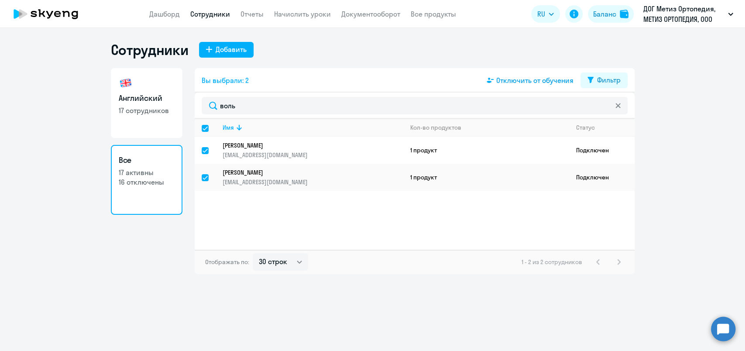
click at [510, 82] on span "Отключить от обучения" at bounding box center [535, 80] width 77 height 10
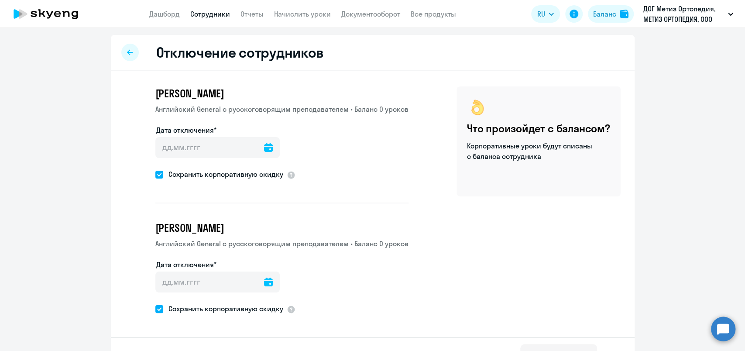
click at [264, 148] on icon at bounding box center [268, 147] width 9 height 9
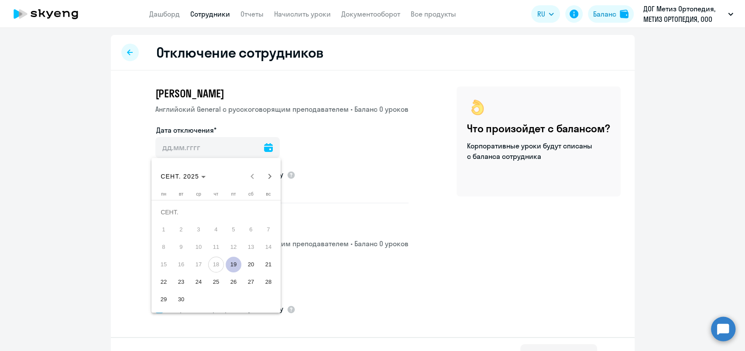
click at [238, 266] on span "19" at bounding box center [234, 265] width 16 height 16
type input "19.09.2025"
type input "19.9.2025"
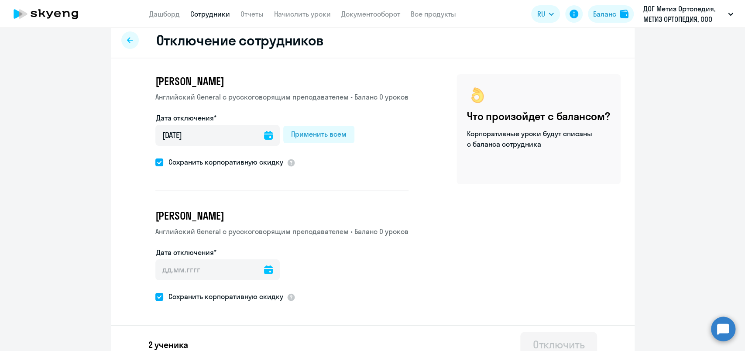
scroll to position [24, 0]
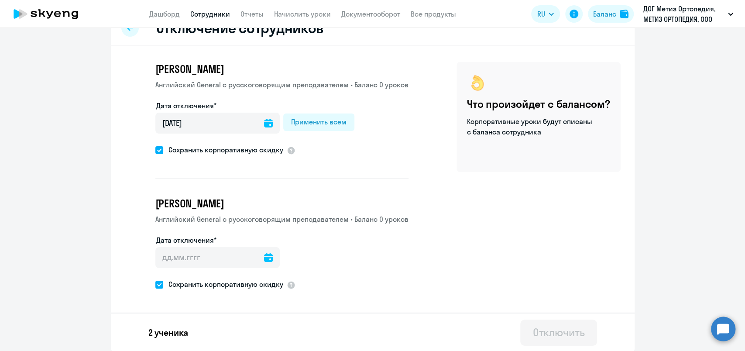
click at [266, 259] on icon at bounding box center [268, 257] width 9 height 9
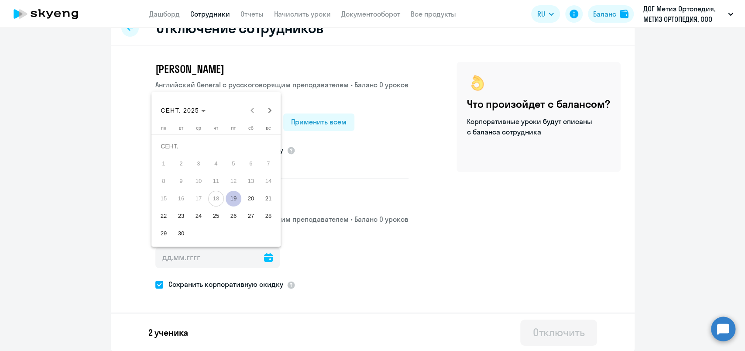
click at [234, 197] on span "19" at bounding box center [234, 199] width 16 height 16
type input "19.09.2025"
type input "19.9.2025"
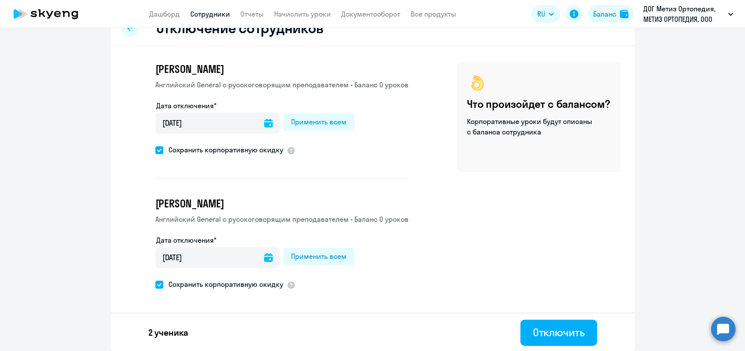
click at [317, 123] on div "Применить всем" at bounding box center [318, 122] width 55 height 10
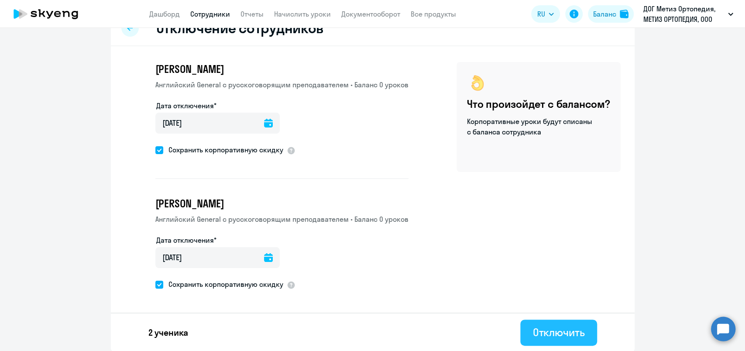
click at [564, 333] on div "Отключить" at bounding box center [559, 332] width 52 height 14
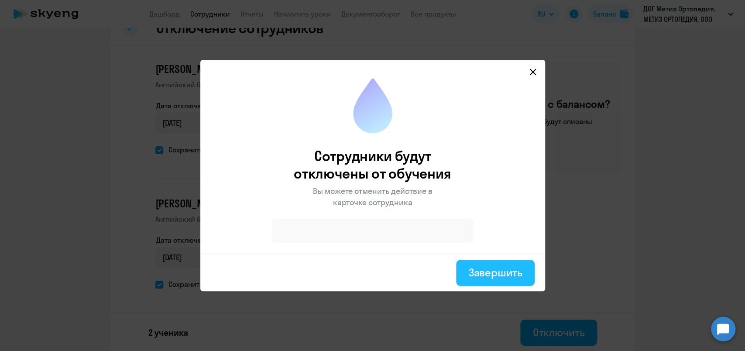
click at [508, 281] on button "Завершить" at bounding box center [495, 273] width 78 height 26
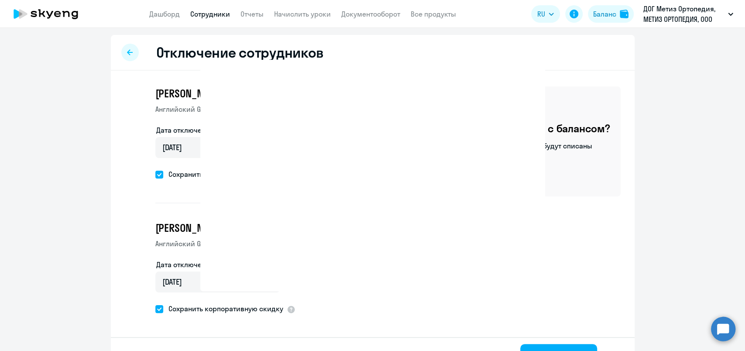
select select "30"
